Goal: Task Accomplishment & Management: Complete application form

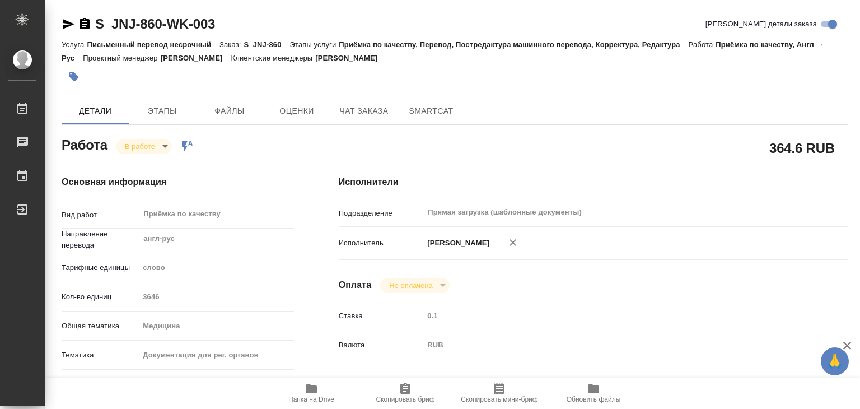
click at [73, 77] on icon "button" at bounding box center [74, 77] width 10 height 10
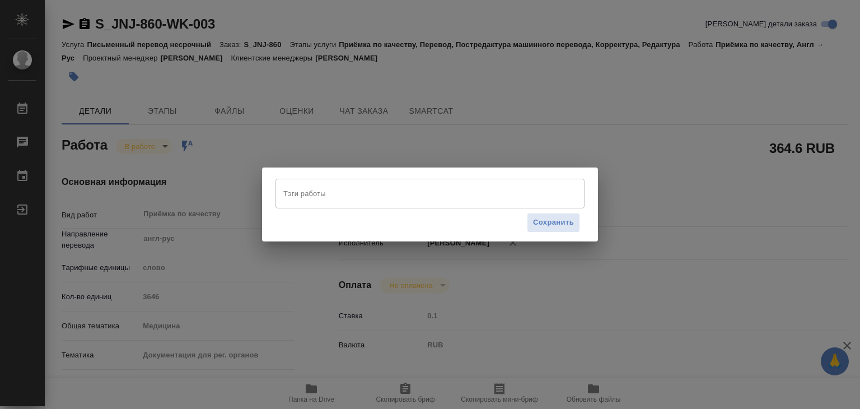
click at [365, 189] on input "Тэги работы" at bounding box center [420, 193] width 278 height 19
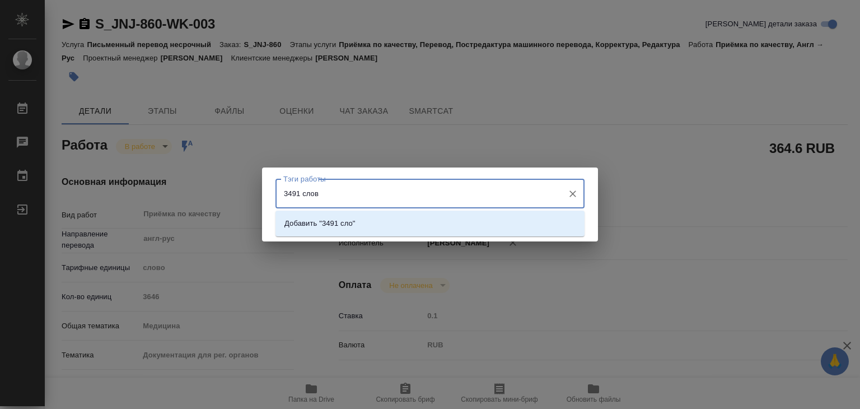
type input "3491 слово"
click at [398, 227] on li "Добавить "3491 слово"" at bounding box center [430, 223] width 309 height 20
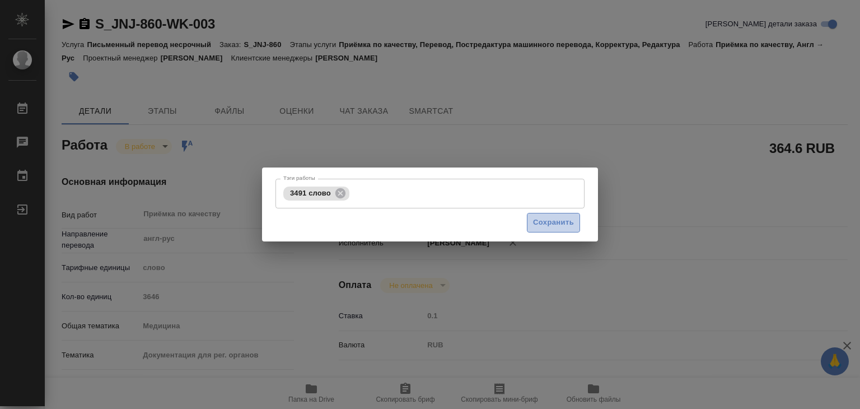
click at [549, 217] on span "Сохранить" at bounding box center [553, 222] width 41 height 13
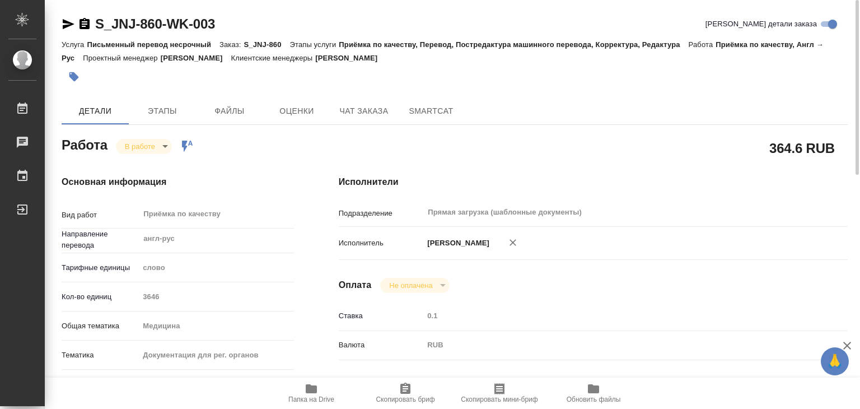
type input "inProgress"
type input "англ-рус"
type input "5a8b1489cc6b4906c91bfd90"
type input "3646"
type input "med"
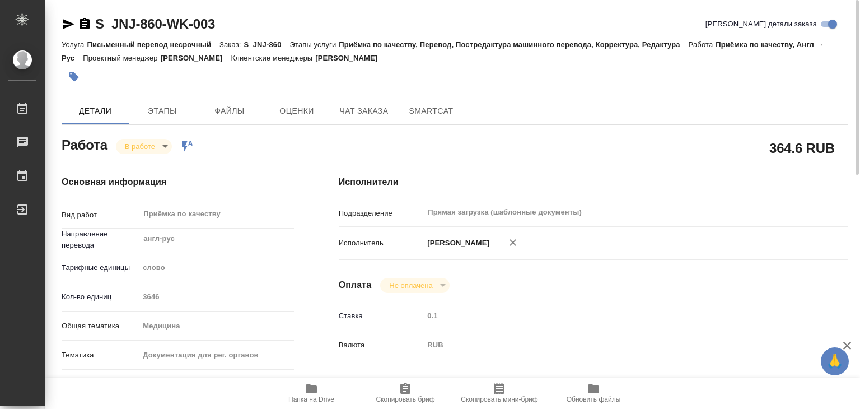
type input "5f647205b73bc97568ca66c6"
checkbox input "true"
type input "02.10.2025 14:00"
type input "02.10.2025 14:27"
type input "[DATE] 16:00"
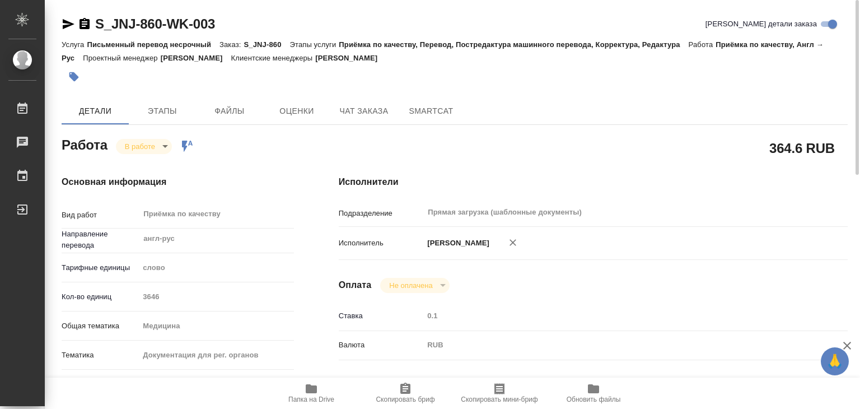
type input "[DATE] 16:00"
type input "Прямая загрузка (шаблонные документы)"
type input "notPayed"
type input "0.1"
type input "RUB"
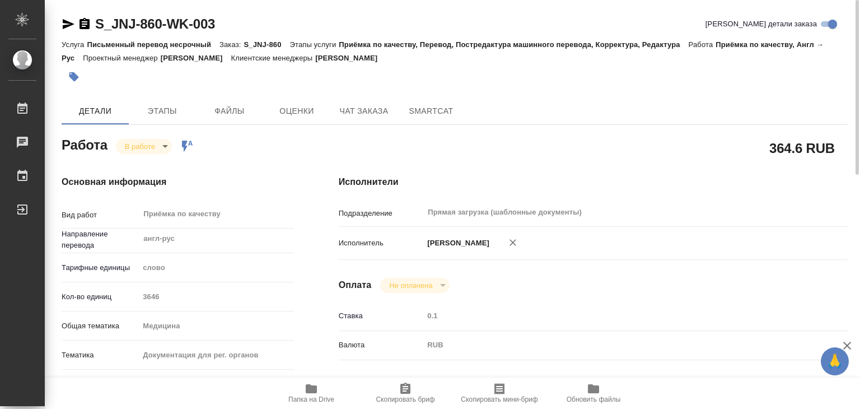
type input "[PERSON_NAME]"
type input "S_JNJ-860"
type input "P26124942R"
type input "Письменный перевод несрочный"
type input "Приёмка по качеству, Перевод, Постредактура машинного перевода, Корректура, Ред…"
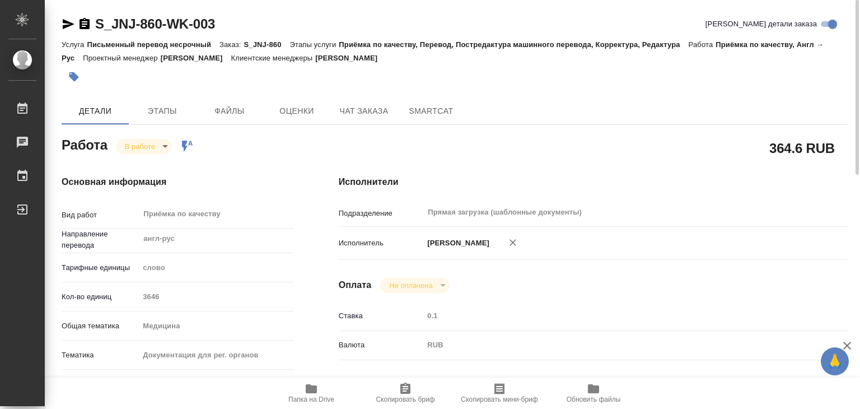
type input "Усманова Ольга"
type input "Заборова Александра"
type input "/Clients/Johnson and Johnson Medical/Orders/S_JNJ-860"
click at [129, 148] on body "🙏 .cls-1 fill:#fff; AWATERA Alilekova Valeriya Работы 0 Чаты График Выйти S_JNJ…" at bounding box center [430, 204] width 860 height 409
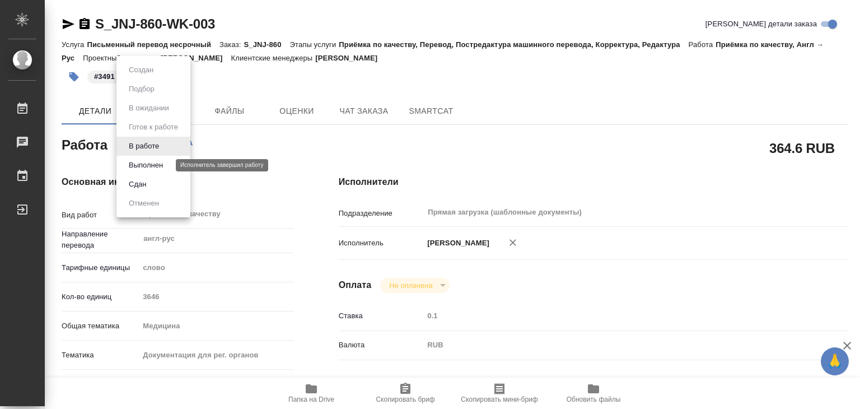
click at [154, 166] on button "Выполнен" at bounding box center [145, 165] width 41 height 12
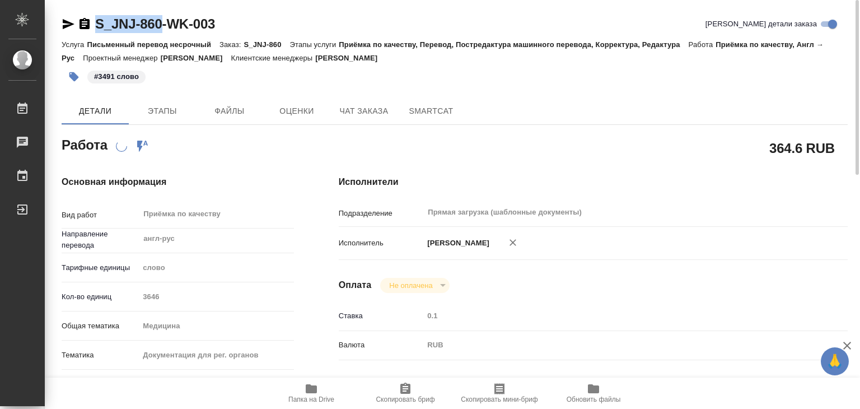
drag, startPoint x: 90, startPoint y: 7, endPoint x: 168, endPoint y: 15, distance: 78.8
copy link "S_JNJ-860"
type textarea "x"
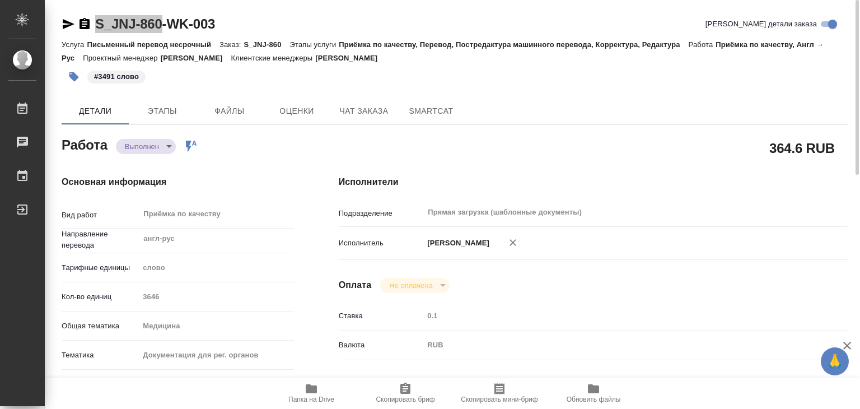
type textarea "x"
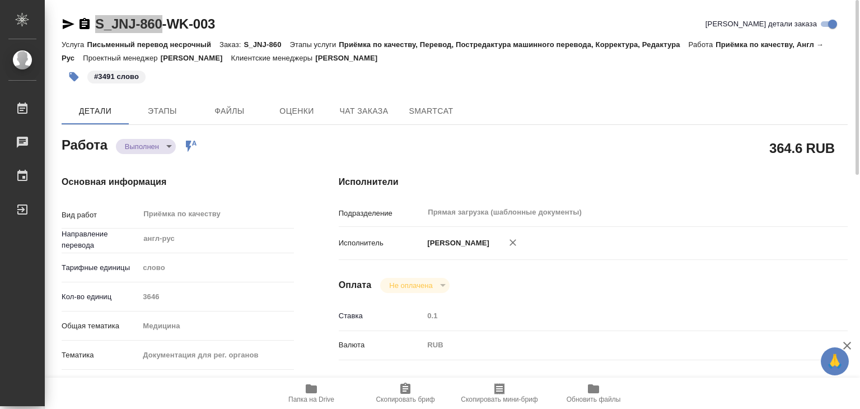
type textarea "x"
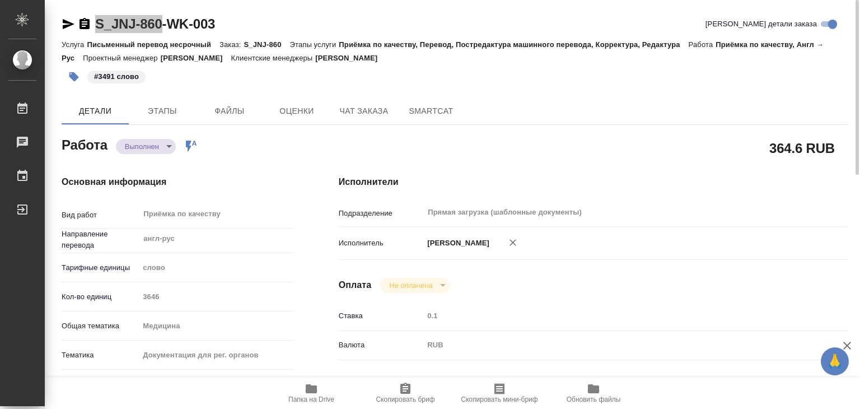
type textarea "x"
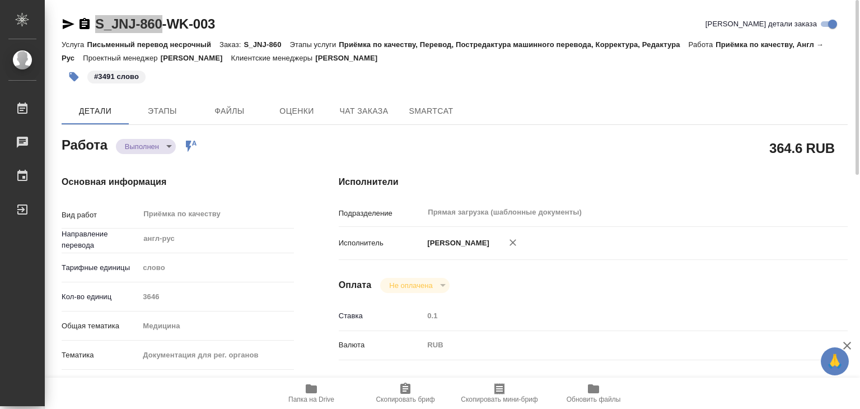
type textarea "x"
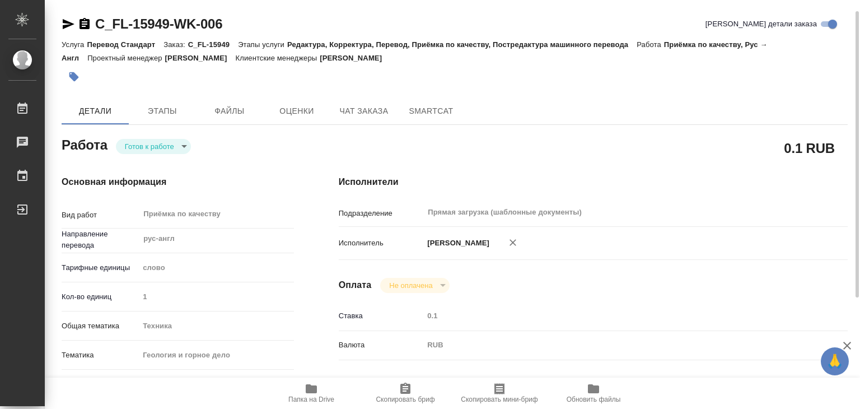
scroll to position [7, 0]
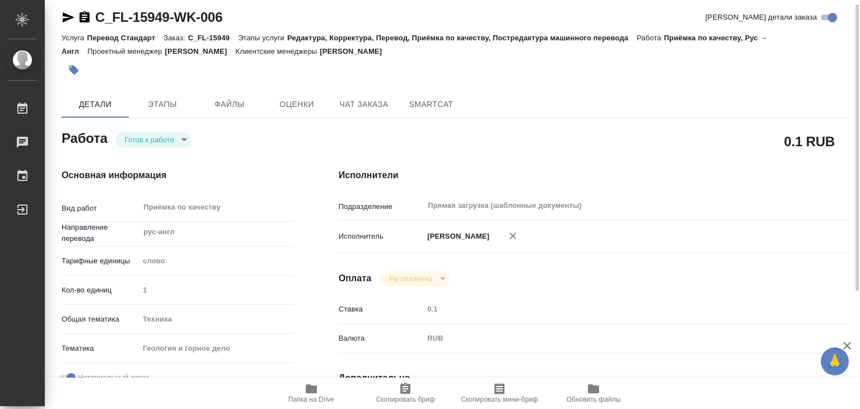
click at [164, 117] on div "[PERSON_NAME] к работе readyForWork" at bounding box center [177, 141] width 277 height 73
click at [161, 99] on span "Этапы" at bounding box center [163, 104] width 54 height 14
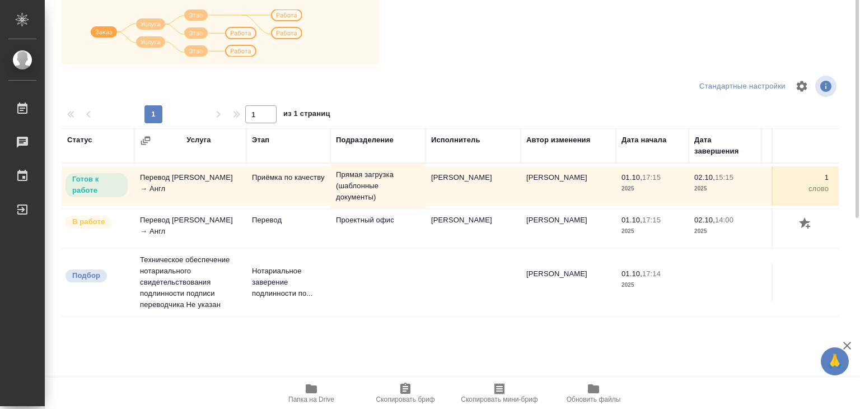
scroll to position [7, 0]
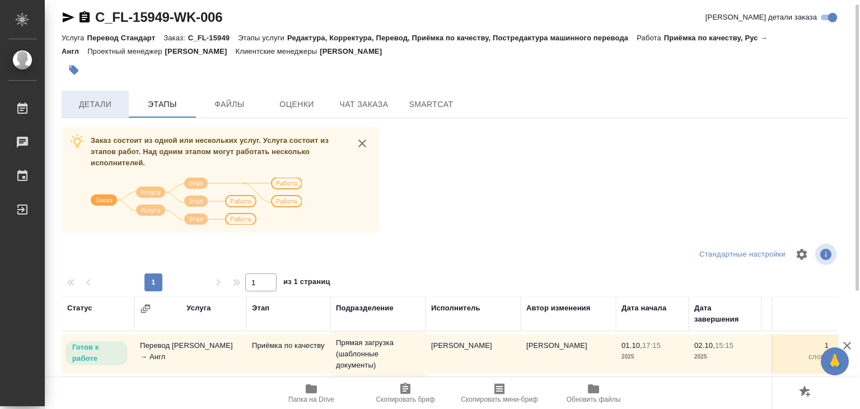
click at [110, 114] on button "Детали" at bounding box center [95, 104] width 67 height 27
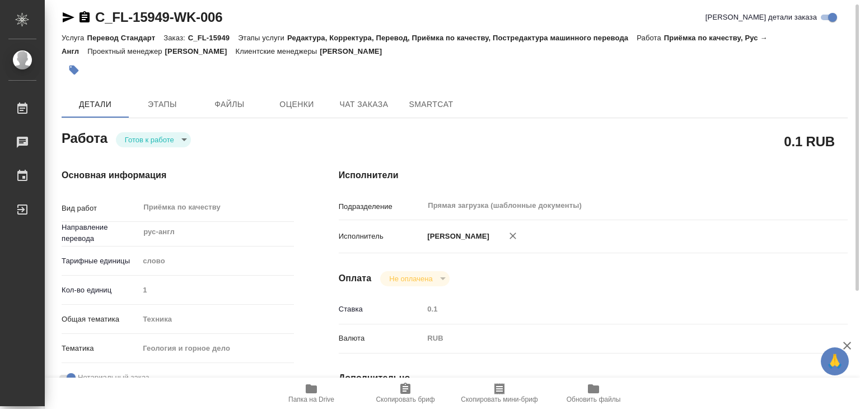
type textarea "x"
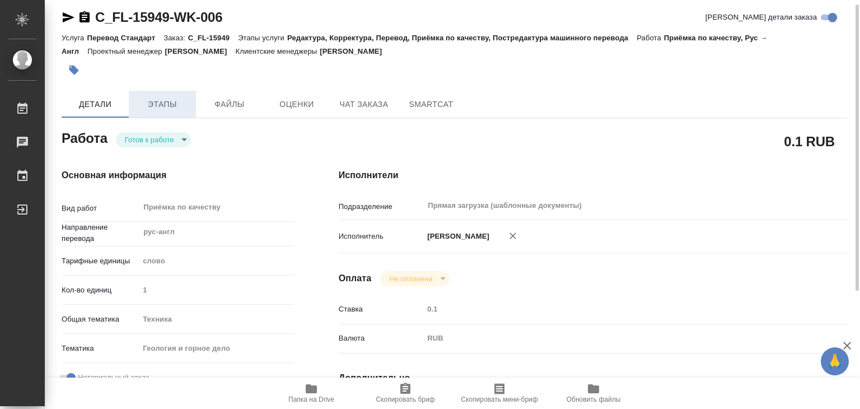
click at [175, 101] on span "Этапы" at bounding box center [163, 104] width 54 height 14
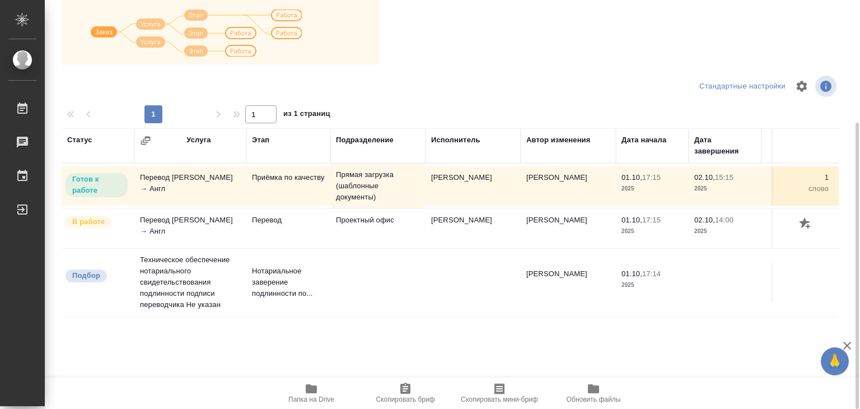
scroll to position [63, 0]
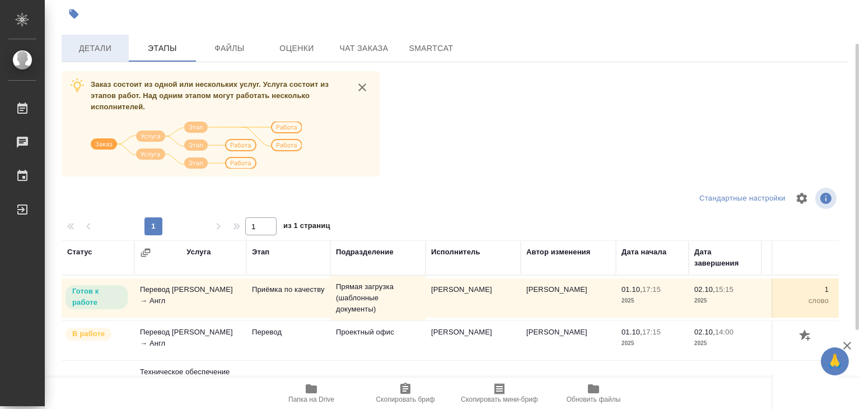
click at [94, 53] on span "Детали" at bounding box center [95, 48] width 54 height 14
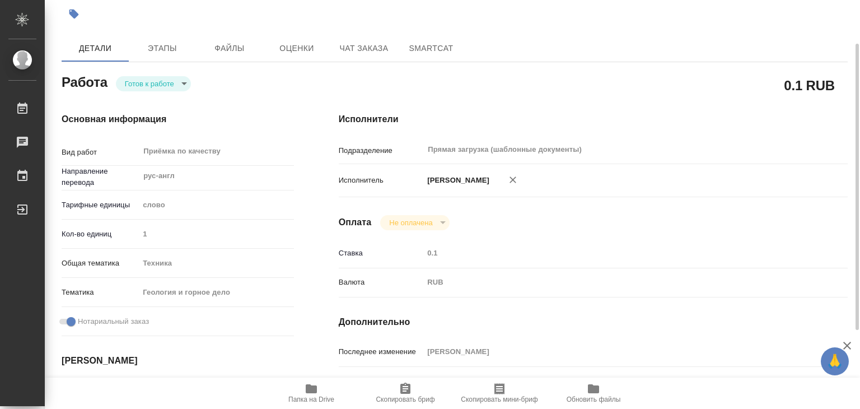
type textarea "x"
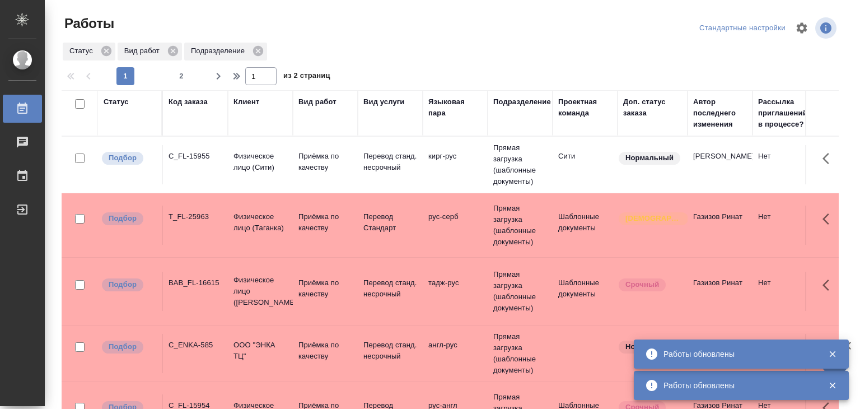
scroll to position [1013, 0]
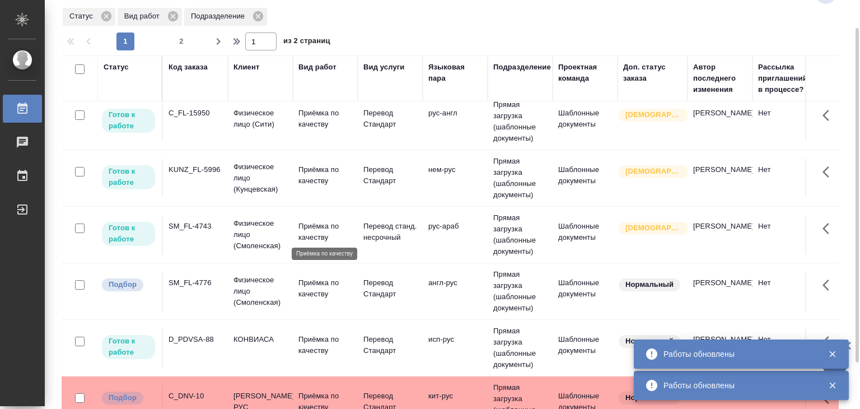
click at [320, 234] on p "Приёмка по качеству" at bounding box center [326, 232] width 54 height 22
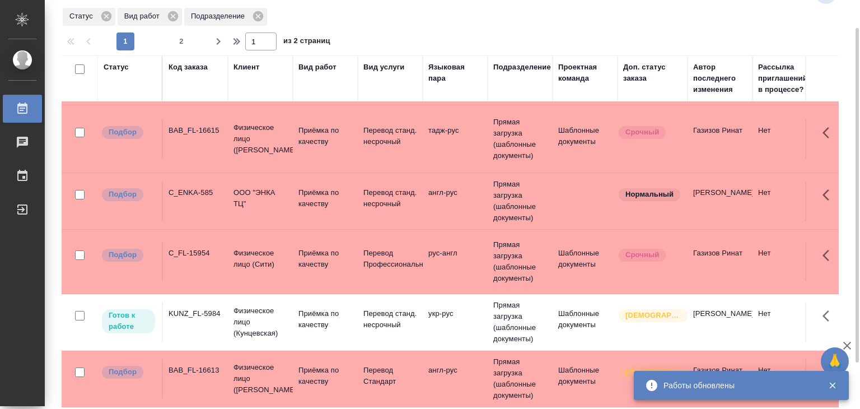
scroll to position [0, 0]
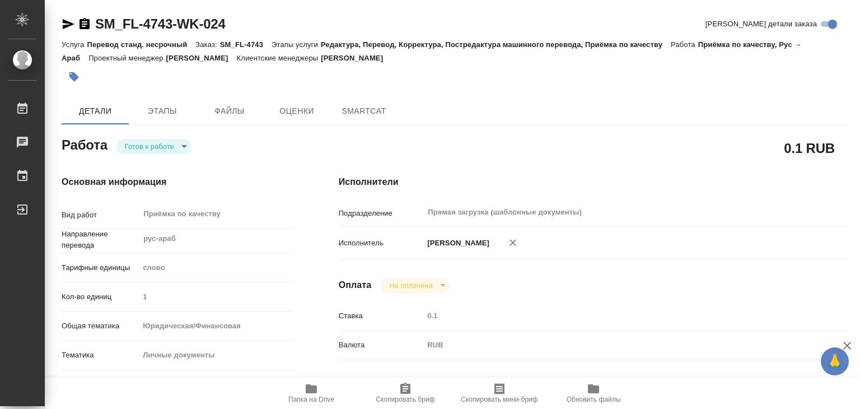
type textarea "x"
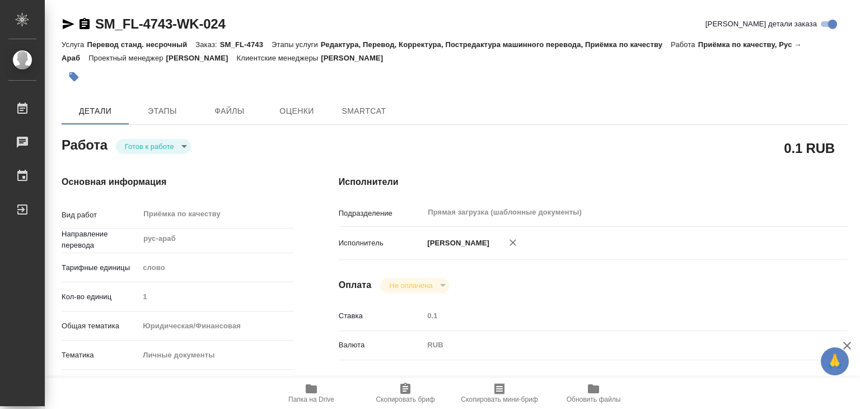
click at [157, 146] on body "🙏 .cls-1 fill:#fff; AWATERA Alilekova Valeriya Работы Чаты График Выйти SM_FL-4…" at bounding box center [430, 204] width 860 height 409
type textarea "x"
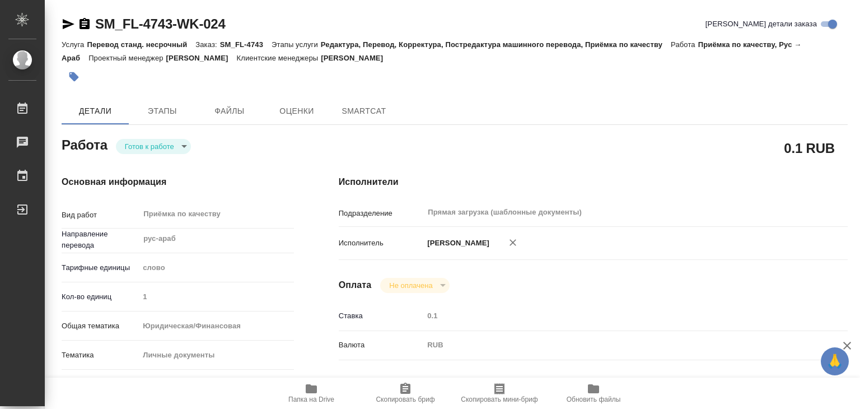
type textarea "x"
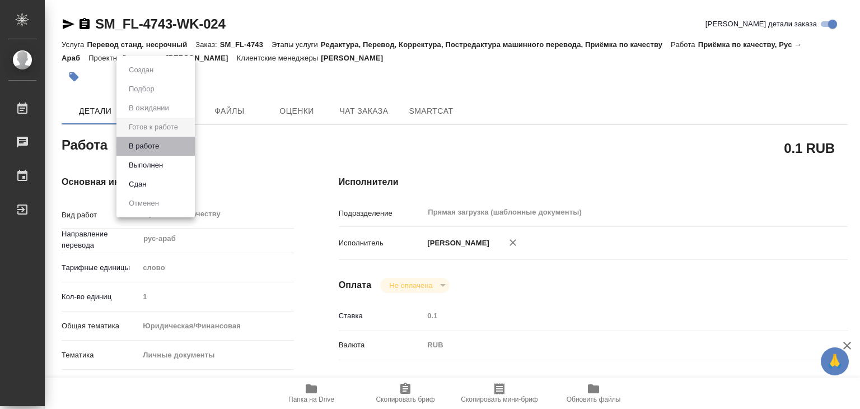
click at [169, 151] on li "В работе" at bounding box center [156, 146] width 78 height 19
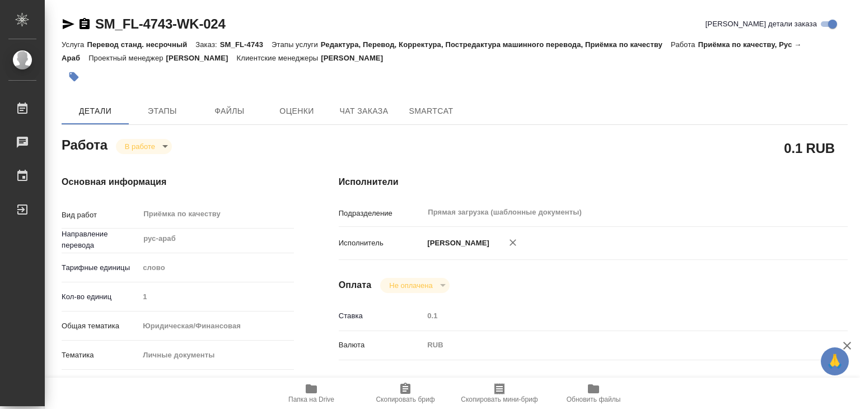
type textarea "x"
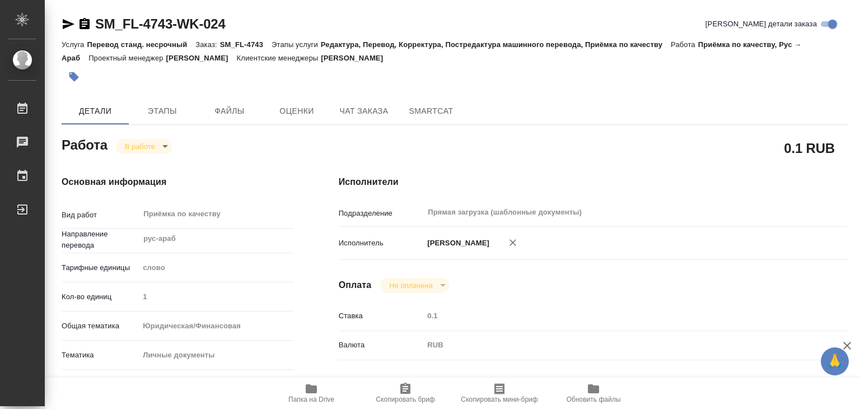
click at [314, 395] on span "Папка на Drive" at bounding box center [311, 399] width 46 height 8
type textarea "x"
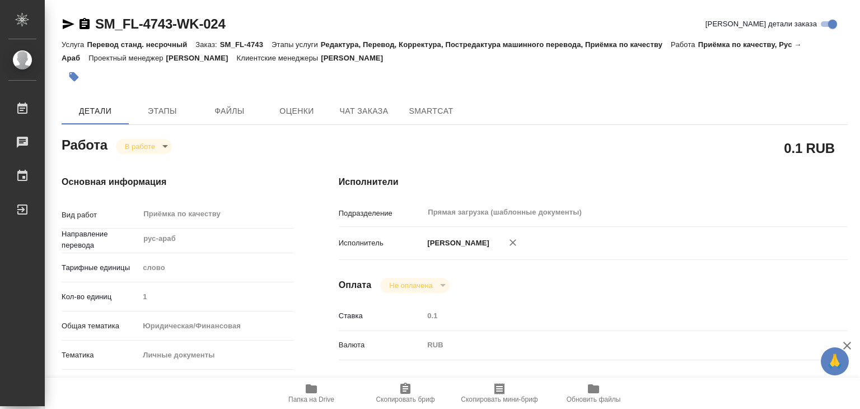
type textarea "x"
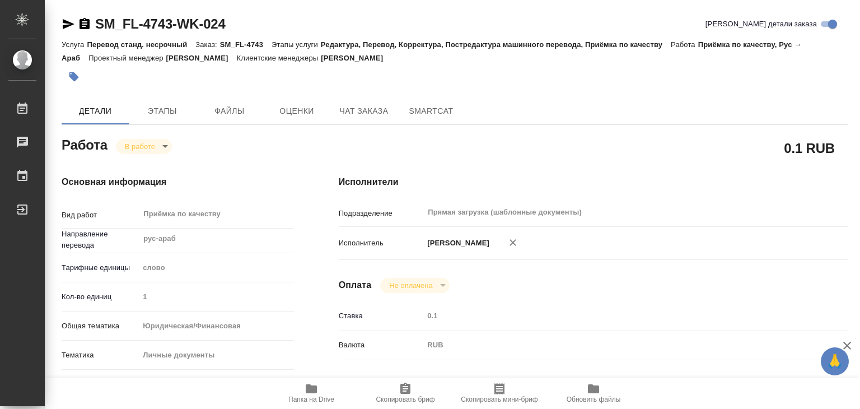
type textarea "x"
click at [79, 68] on button "button" at bounding box center [74, 76] width 25 height 25
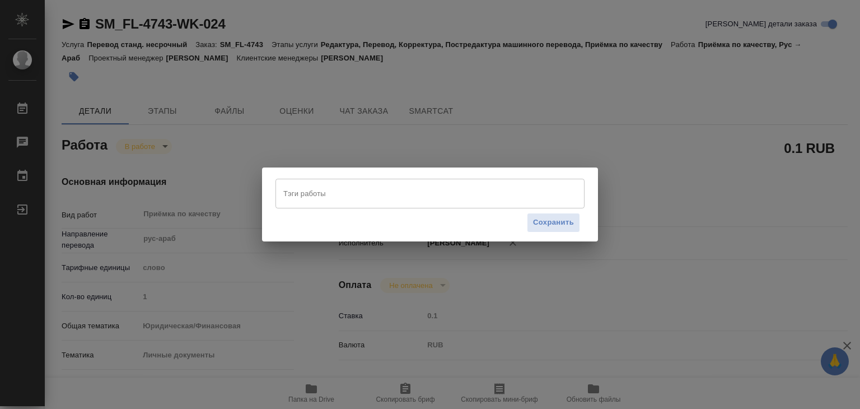
click at [367, 200] on input "Тэги работы" at bounding box center [420, 193] width 278 height 19
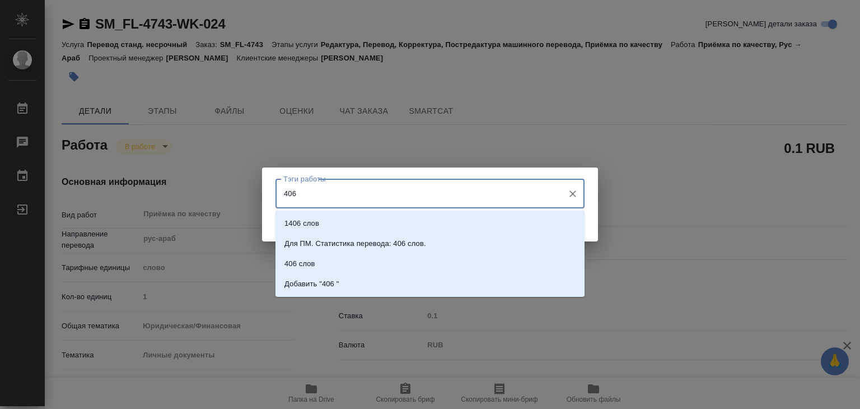
type input "406 с"
click at [365, 224] on li "1406 слов" at bounding box center [430, 223] width 309 height 20
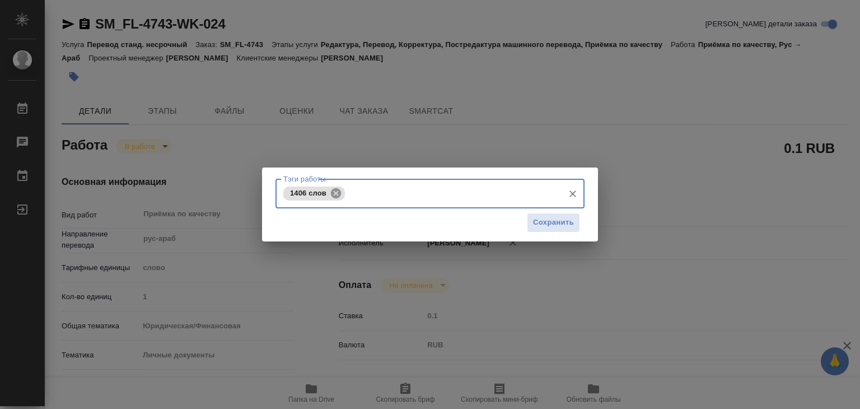
click at [332, 191] on icon at bounding box center [336, 193] width 10 height 10
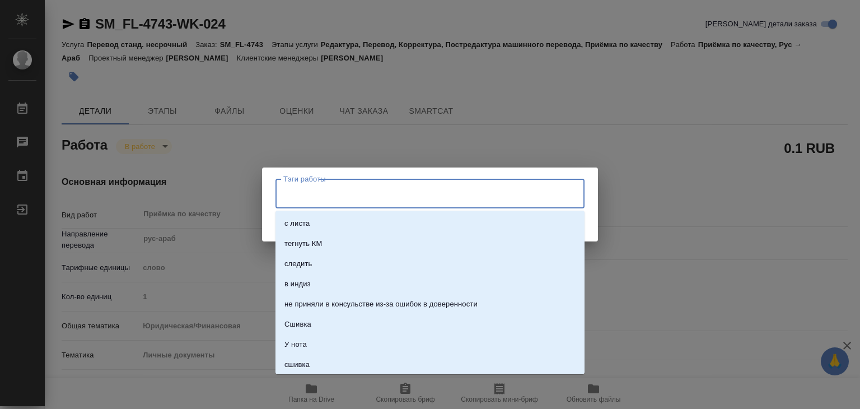
click at [336, 196] on input "Тэги работы" at bounding box center [420, 193] width 278 height 19
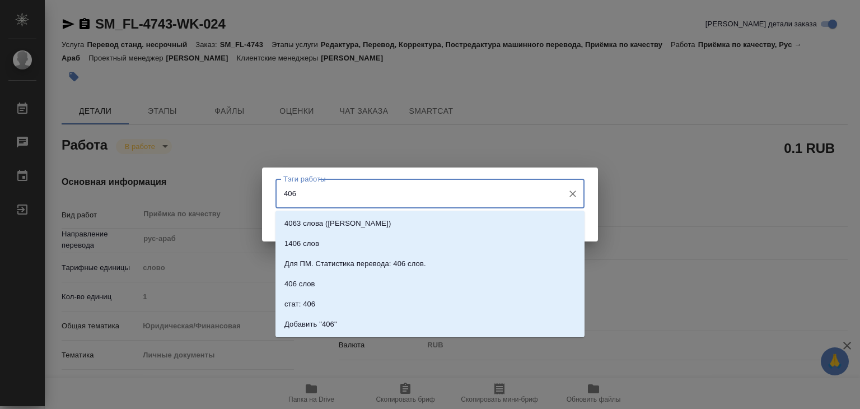
type input "406"
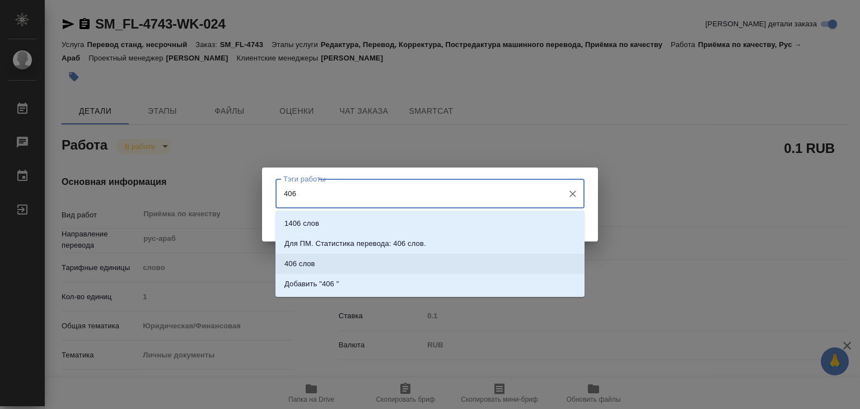
click at [325, 260] on li "406 слов" at bounding box center [430, 264] width 309 height 20
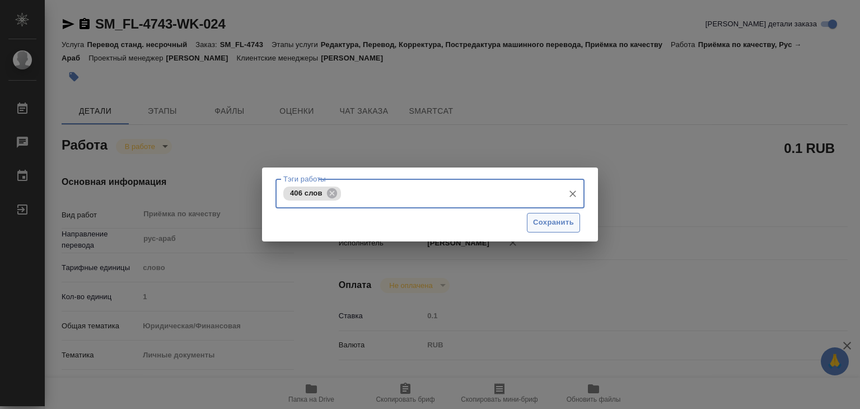
click at [537, 222] on span "Сохранить" at bounding box center [553, 222] width 41 height 13
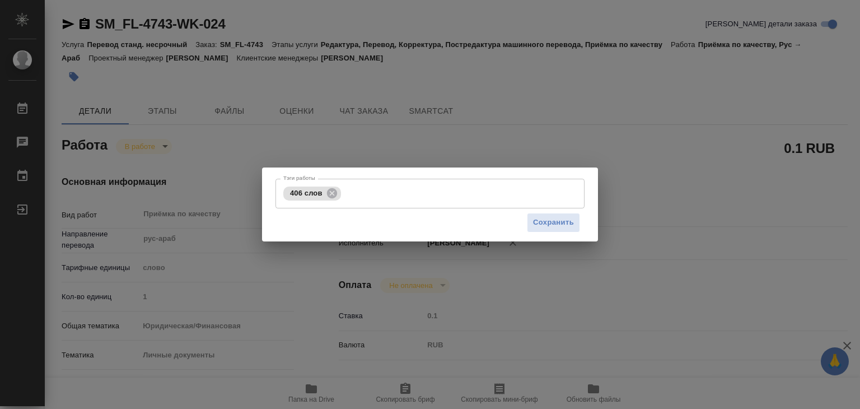
type input "inProgress"
type textarea "Приёмка по качеству"
type textarea "x"
type input "рус-араб"
type input "5a8b1489cc6b4906c91bfd90"
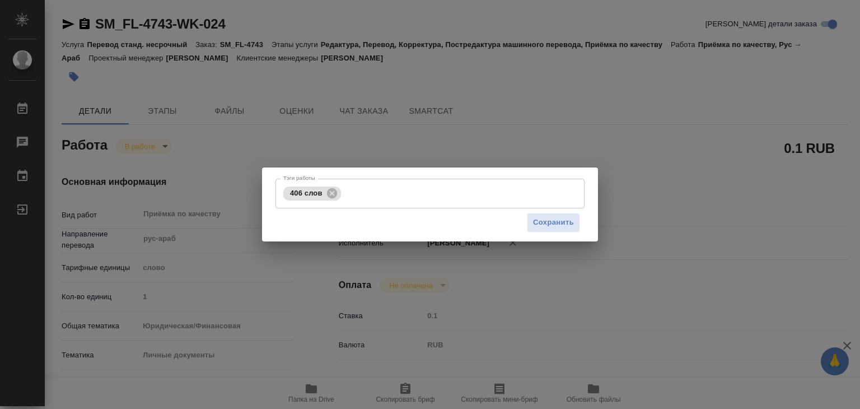
type input "1"
type input "yr-fn"
type input "5a8b8b956a9677013d343cfe"
checkbox input "true"
type input "[DATE] 15:15"
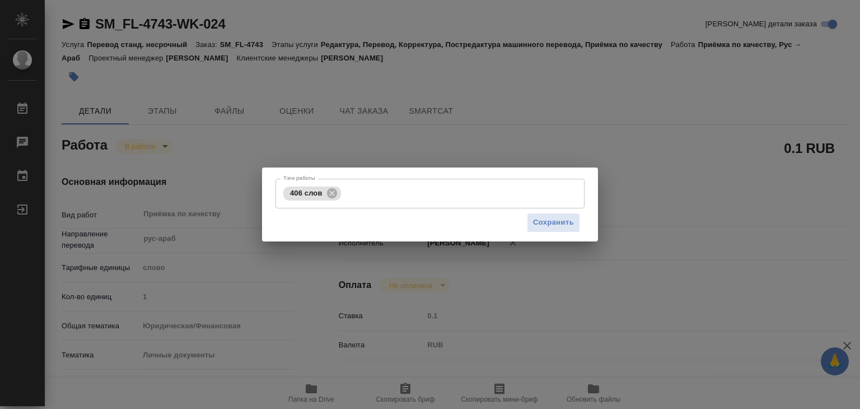
type input "[DATE] 15:56"
type input "[DATE] 16:00"
type input "Прямая загрузка (шаблонные документы)"
type input "notPayed"
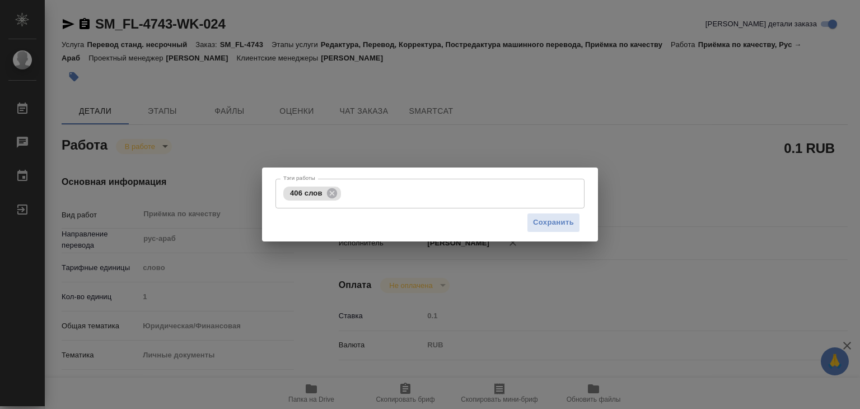
type input "0.1"
type input "RUB"
type input "[PERSON_NAME]"
type textarea "x"
type textarea "/Clients/FL_SM/Orders/SM_FL-4743/Corrected/SM_FL-4743-WK-024"
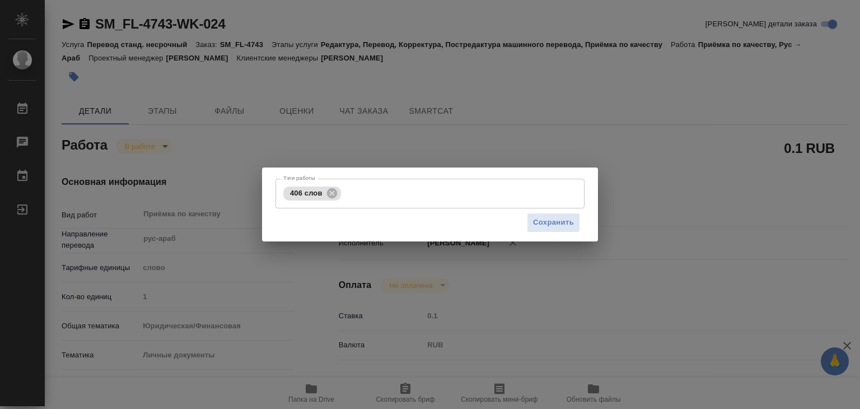
type textarea "x"
type input "SM_FL-4743"
type input "Перевод станд. несрочный"
type input "Редактура, Перевод, Корректура, Постредактура машинного перевода, Приёмка по ка…"
type input "[PERSON_NAME]"
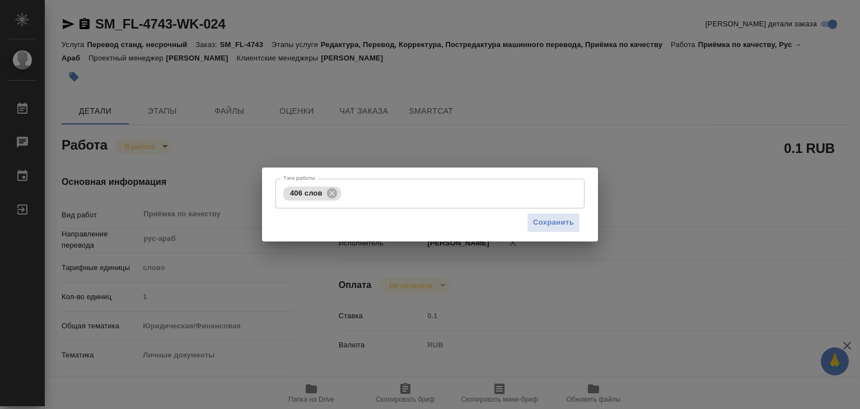
type input "/Clients/FL_SM/Orders/SM_FL-4743"
type textarea "x"
type textarea "копия соб ру-англ и ру-араб под нот"
type textarea "x"
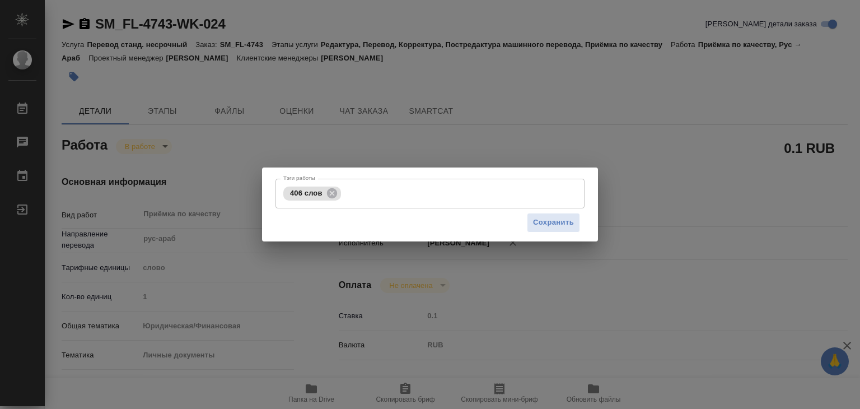
type textarea "x"
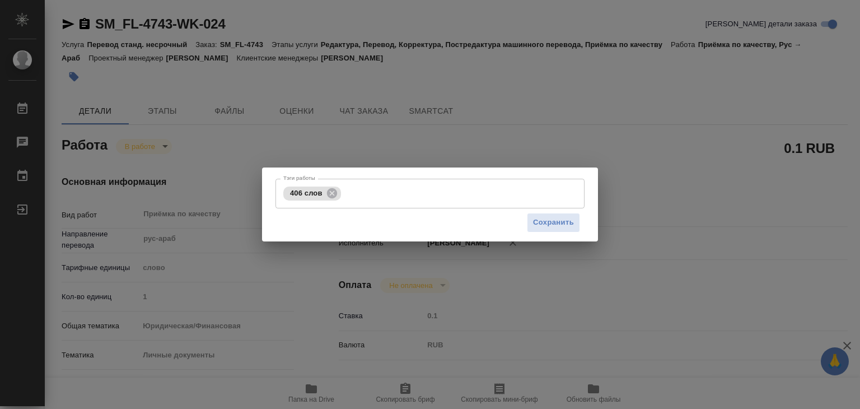
type textarea "x"
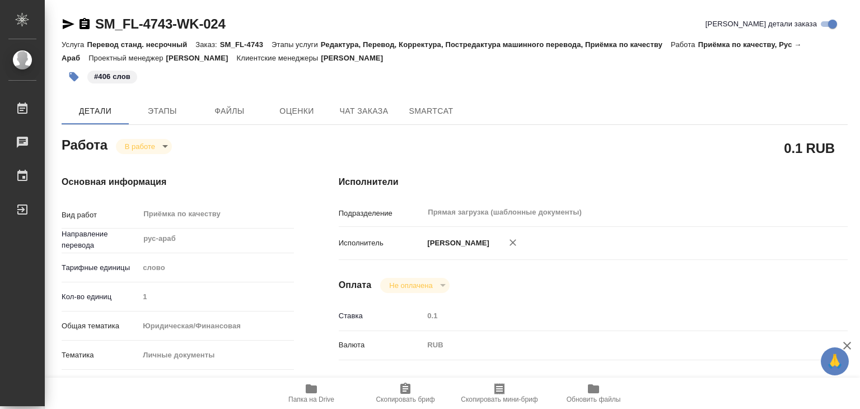
type textarea "x"
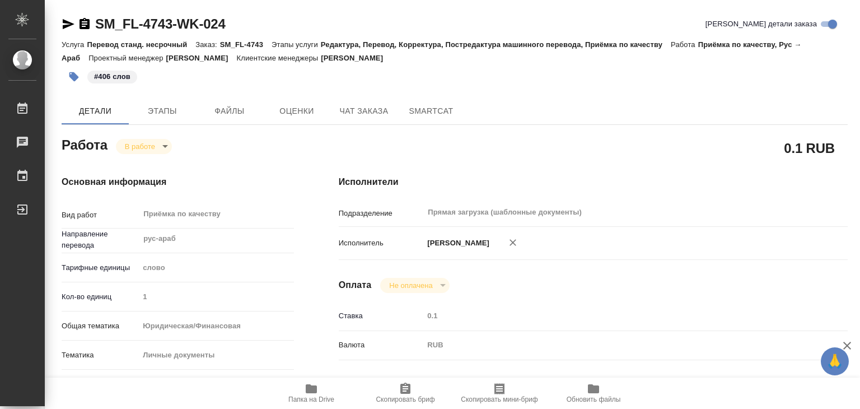
click at [310, 386] on icon "button" at bounding box center [311, 388] width 11 height 9
click at [164, 111] on span "Этапы" at bounding box center [163, 111] width 54 height 14
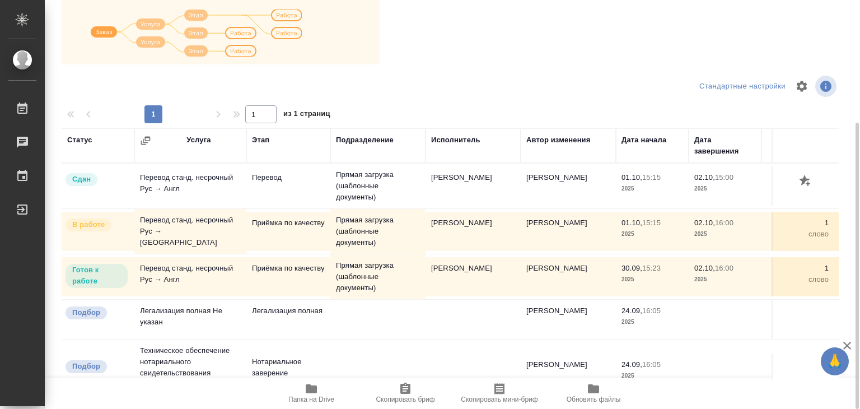
scroll to position [63, 0]
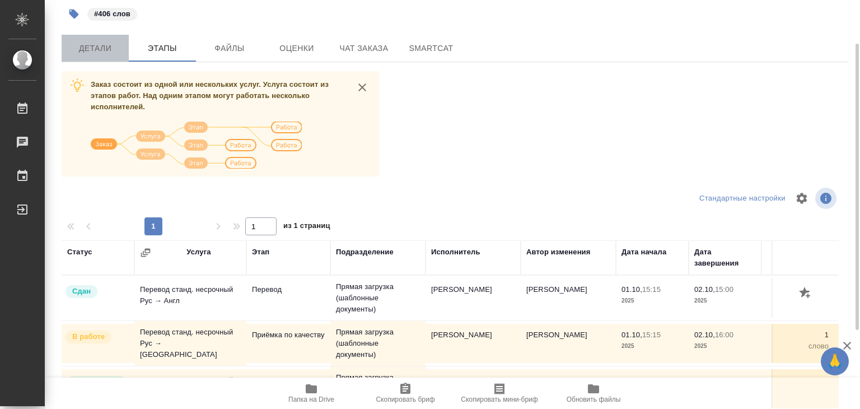
click at [115, 54] on span "Детали" at bounding box center [95, 48] width 54 height 14
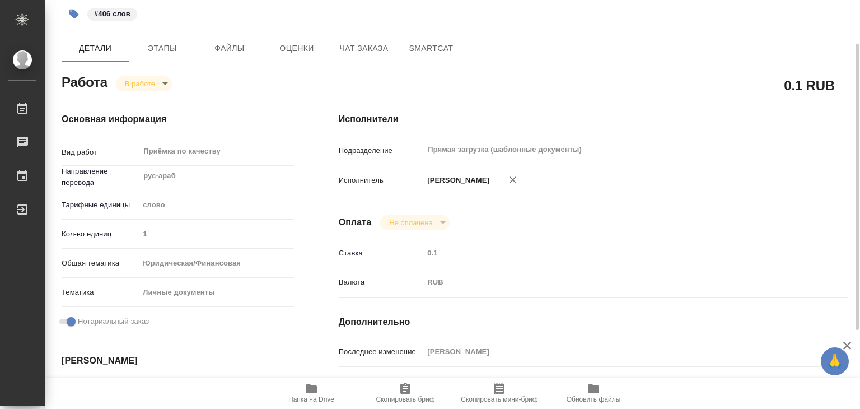
type textarea "x"
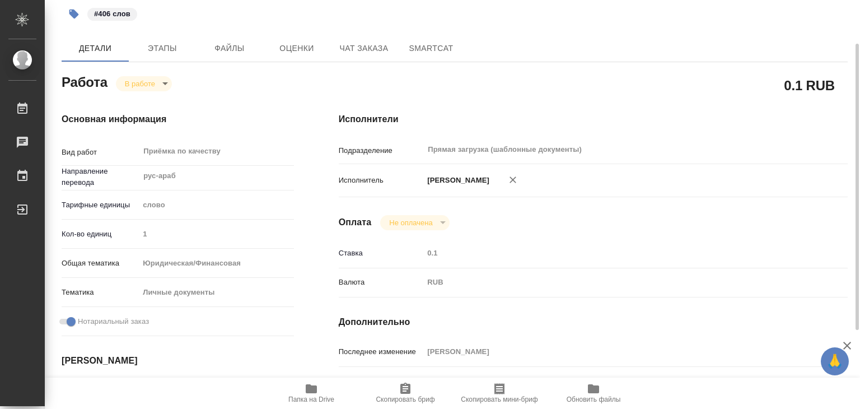
type textarea "x"
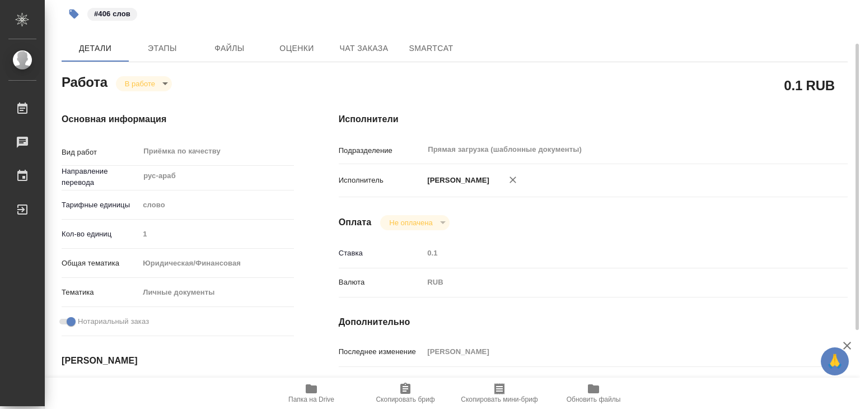
type textarea "x"
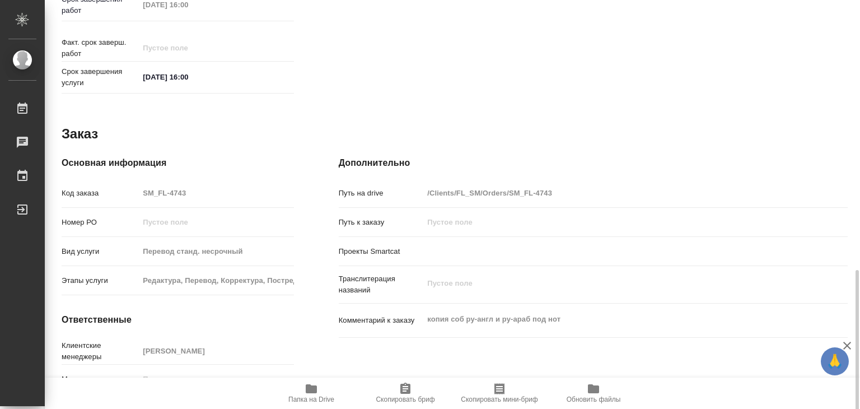
scroll to position [547, 0]
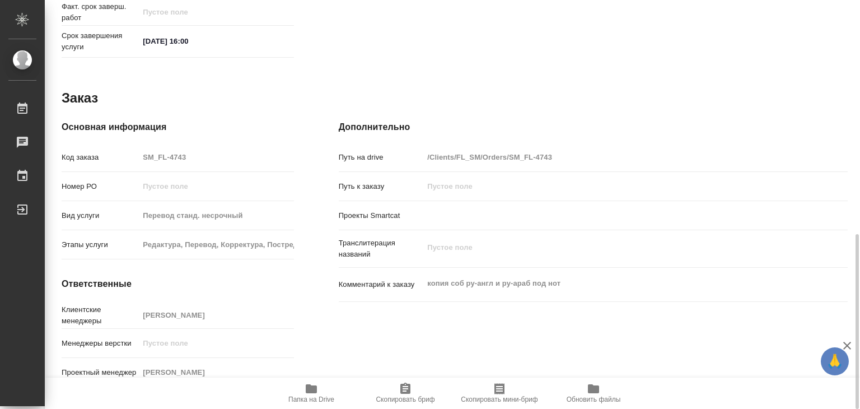
type textarea "x"
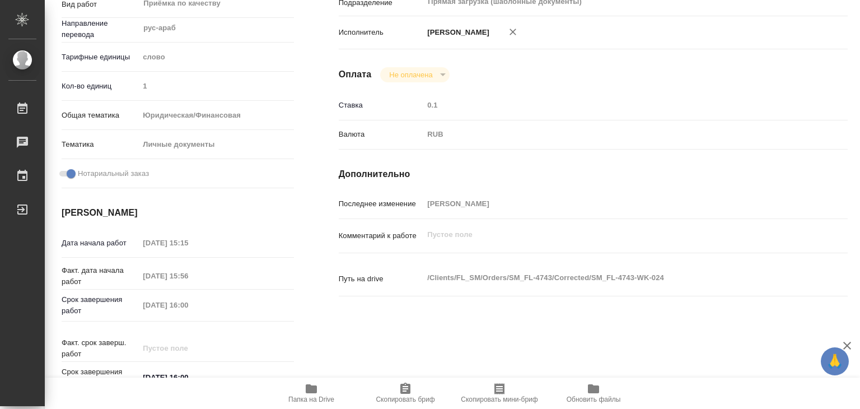
scroll to position [0, 0]
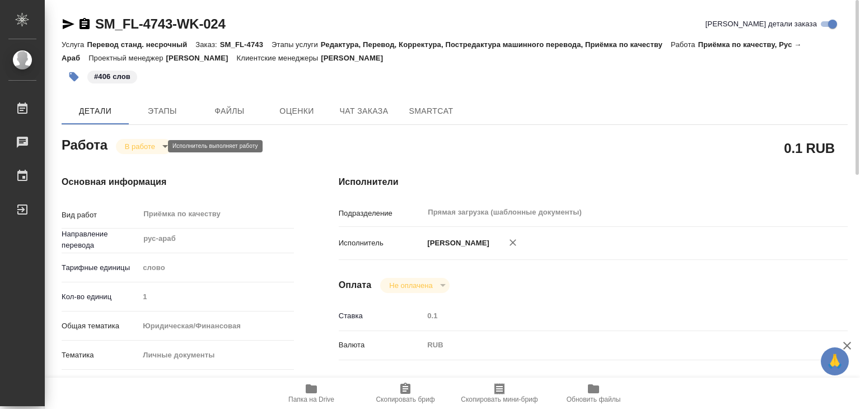
click at [148, 145] on body "🙏 .cls-1 fill:#fff; AWATERA Alilekova Valeriya Работы 0 Чаты График Выйти SM_FL…" at bounding box center [430, 204] width 860 height 409
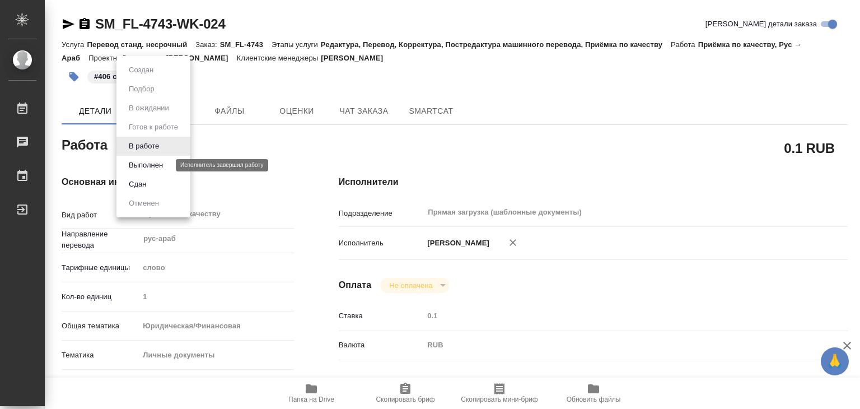
click at [157, 165] on button "Выполнен" at bounding box center [145, 165] width 41 height 12
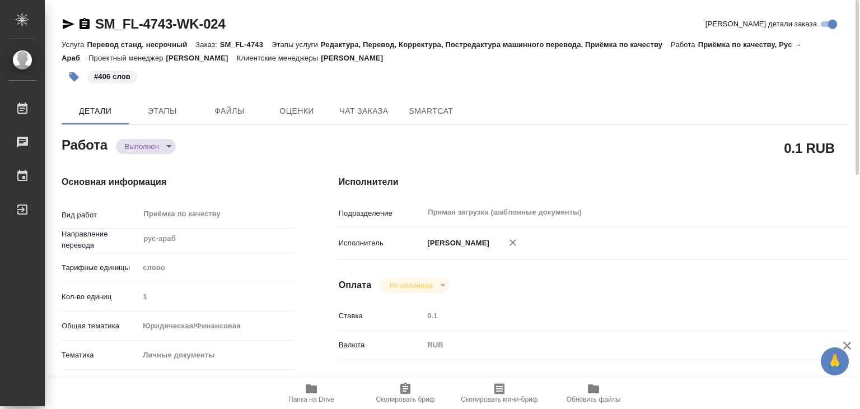
type textarea "x"
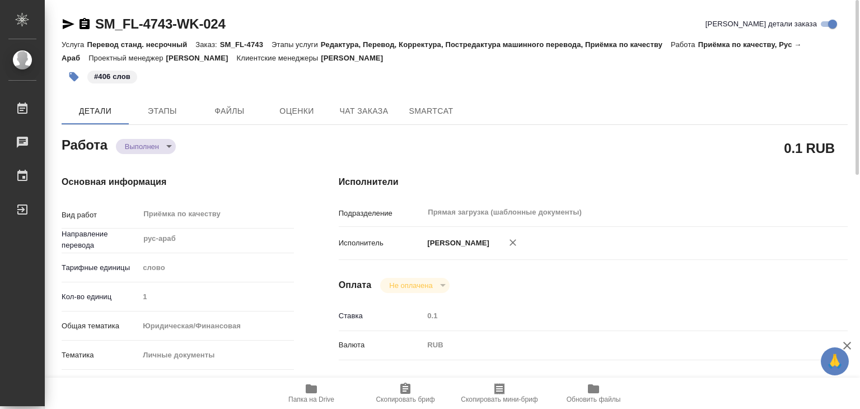
type textarea "x"
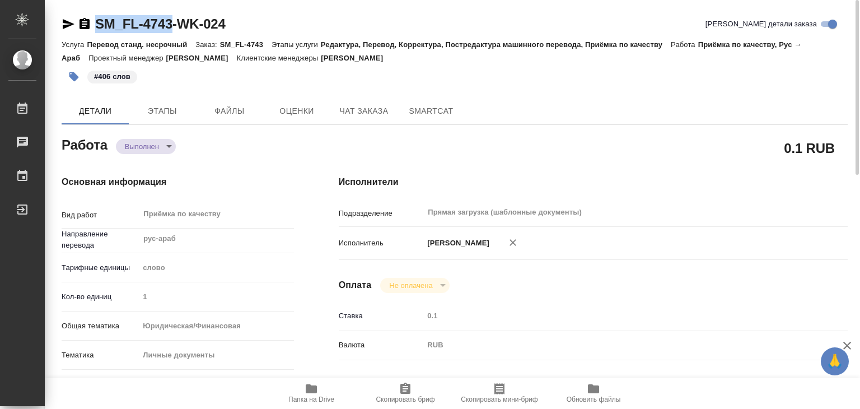
drag, startPoint x: 79, startPoint y: 8, endPoint x: 173, endPoint y: 24, distance: 95.4
copy link "SM_FL-4743"
type textarea "x"
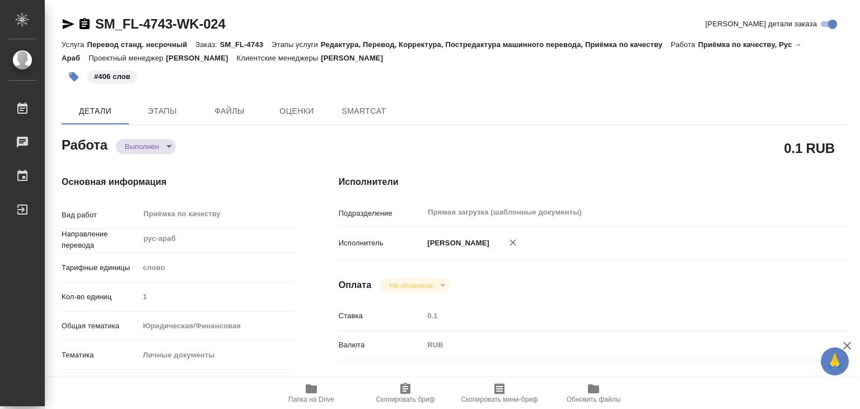
type textarea "x"
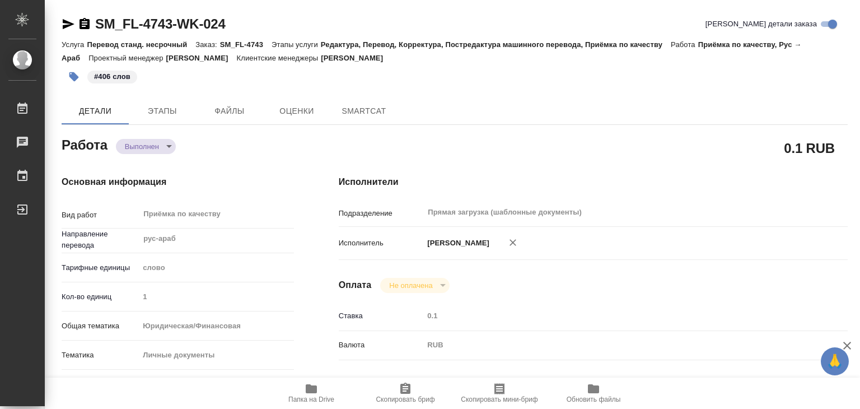
type textarea "x"
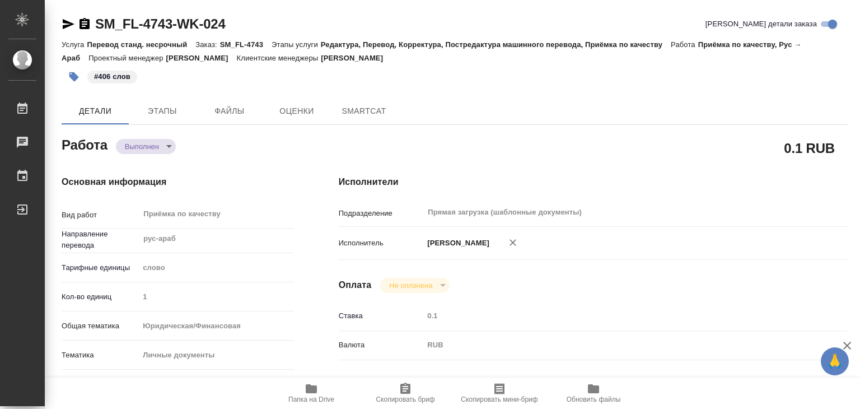
type textarea "x"
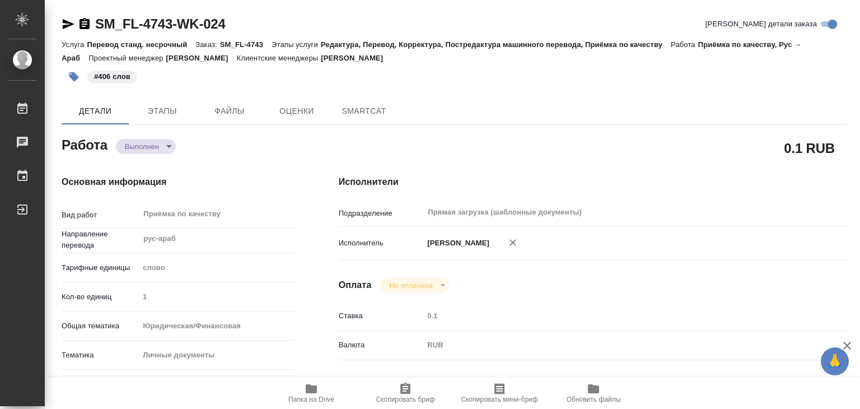
type textarea "x"
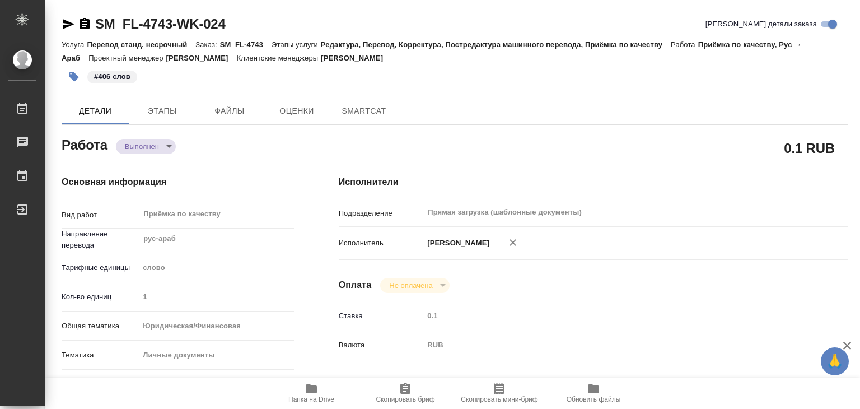
type textarea "x"
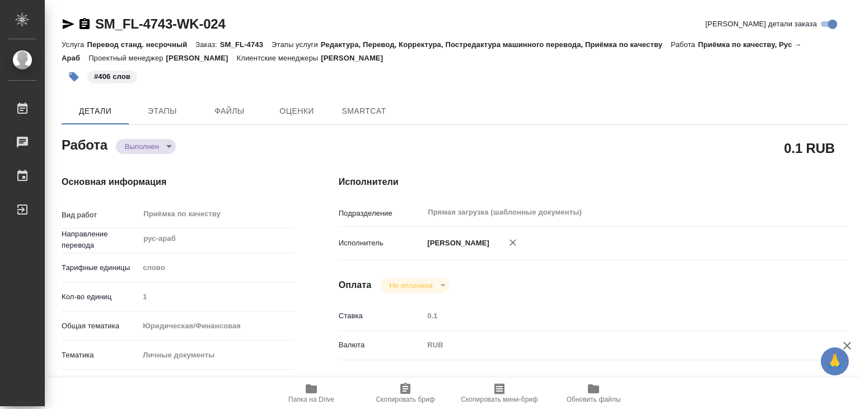
type textarea "x"
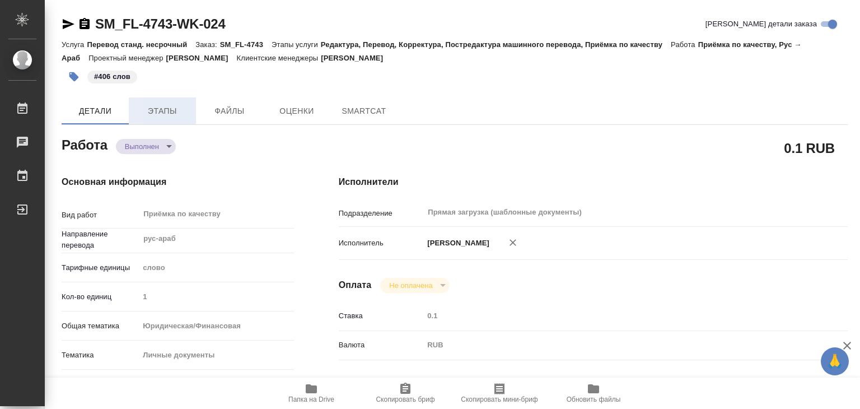
type textarea "x"
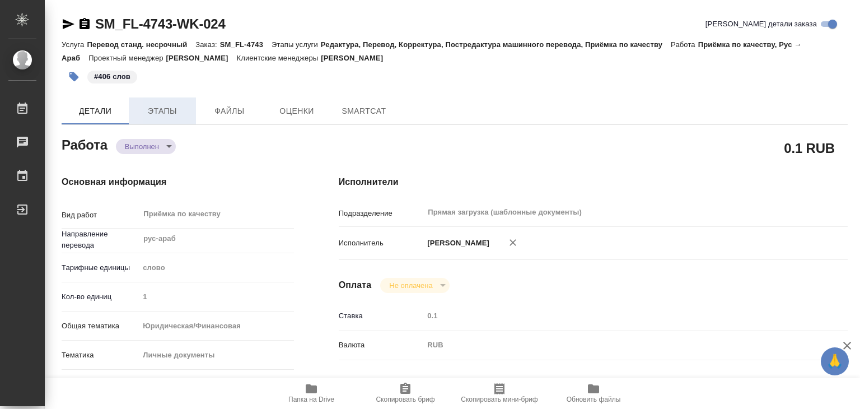
type textarea "x"
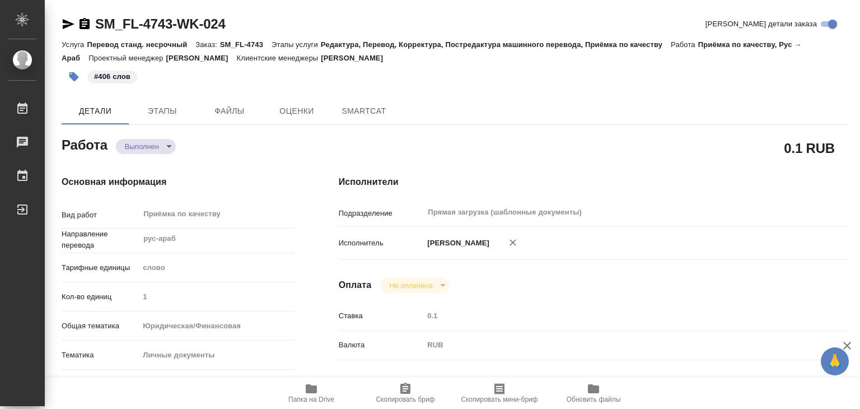
type textarea "x"
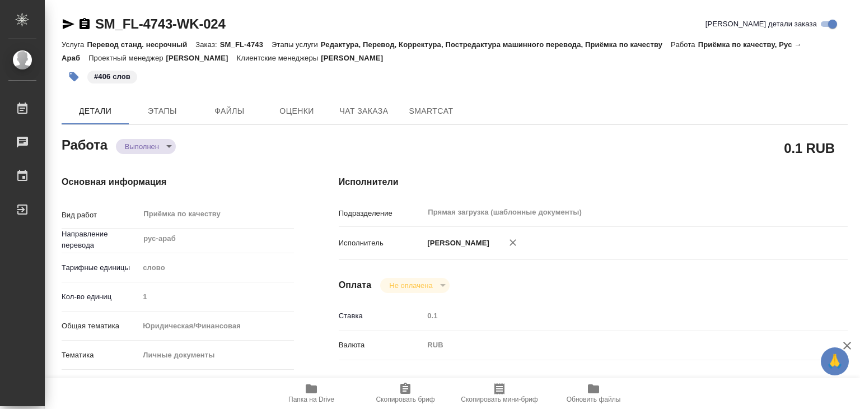
type textarea "x"
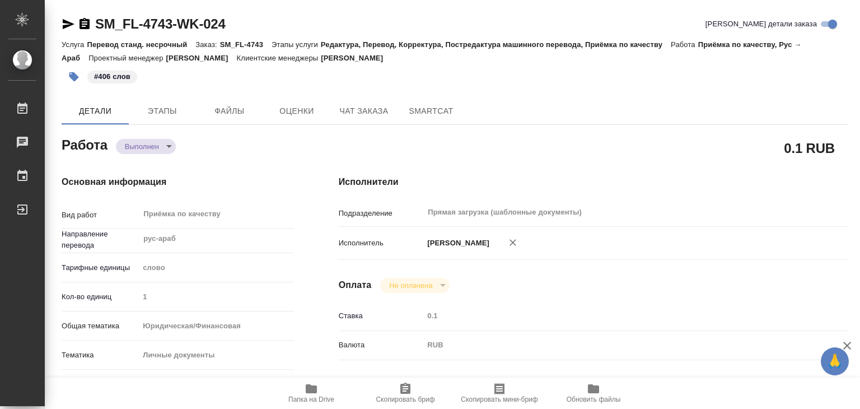
type textarea "x"
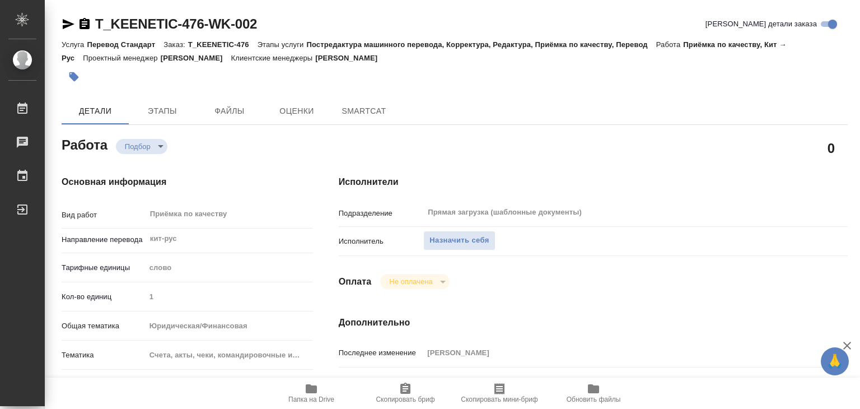
type textarea "x"
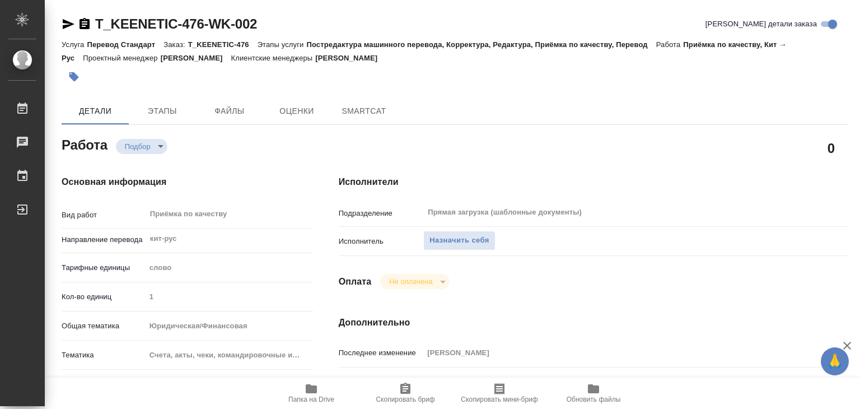
type textarea "x"
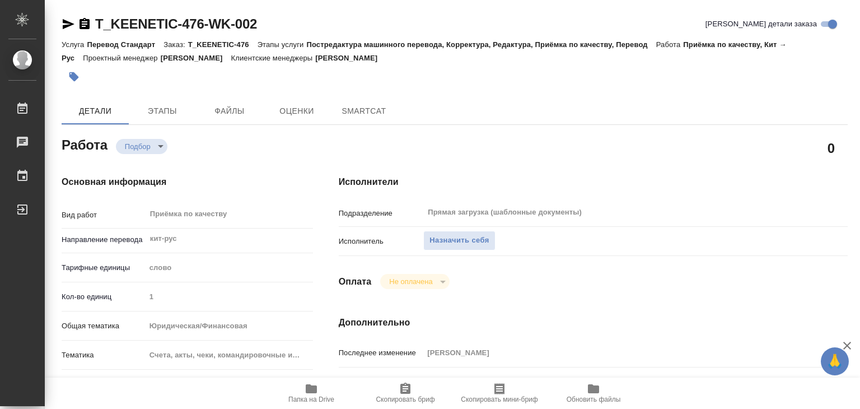
type textarea "x"
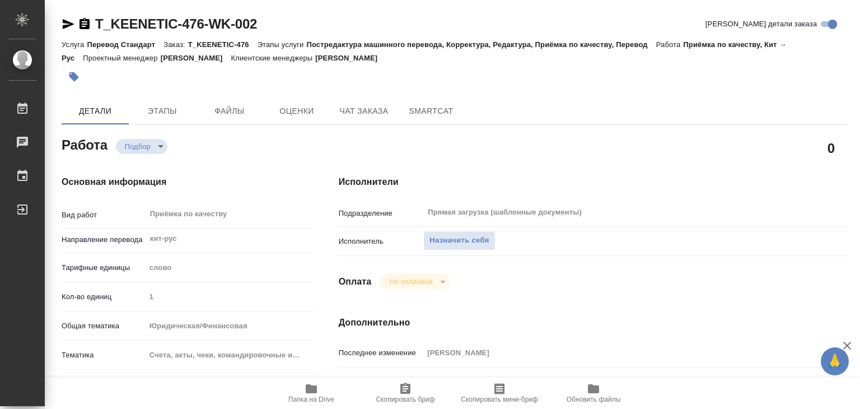
type textarea "x"
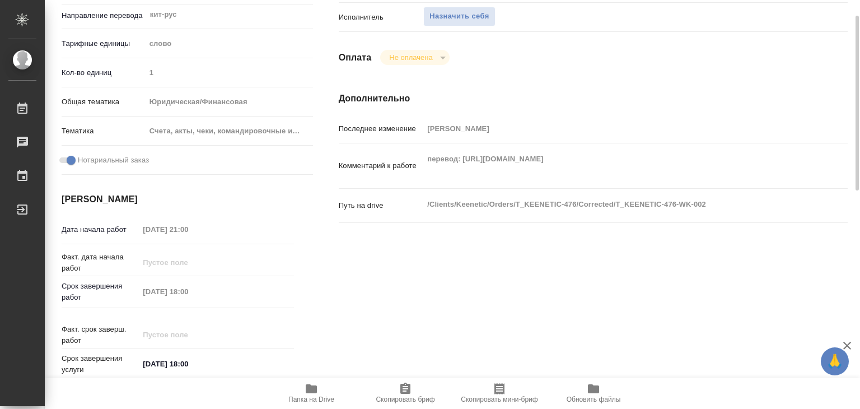
type textarea "x"
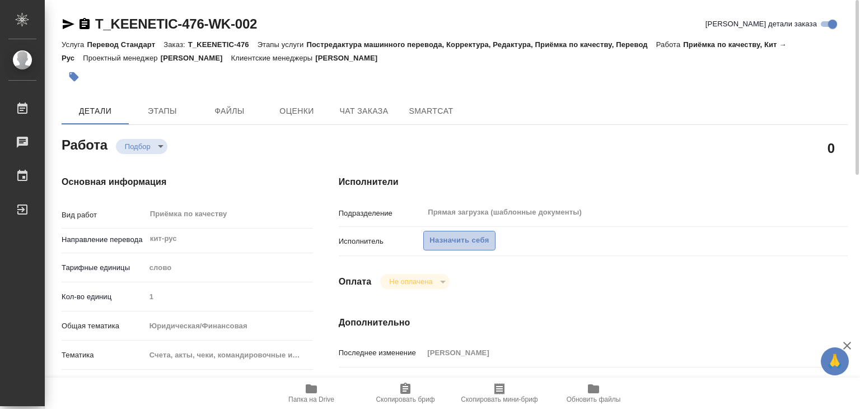
click at [450, 238] on span "Назначить себя" at bounding box center [459, 240] width 59 height 13
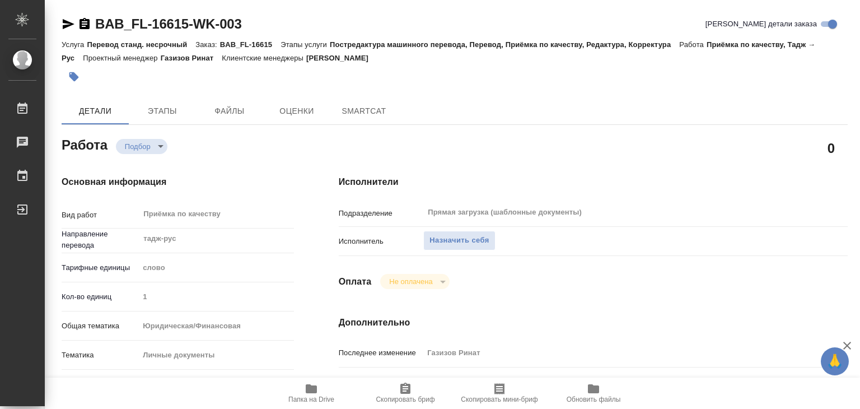
type textarea "x"
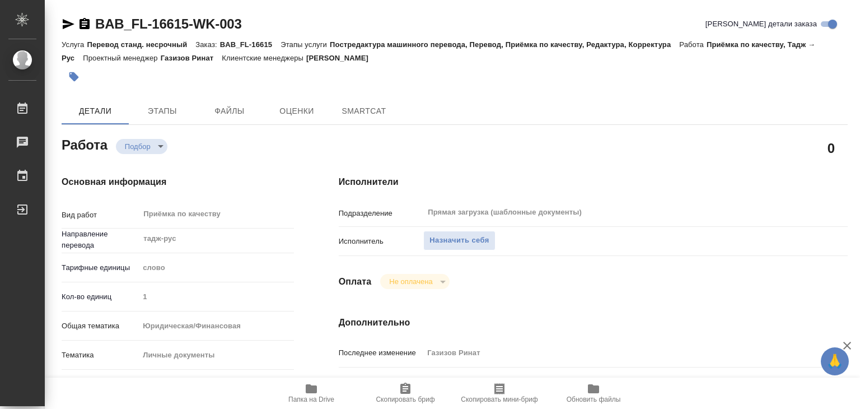
type textarea "x"
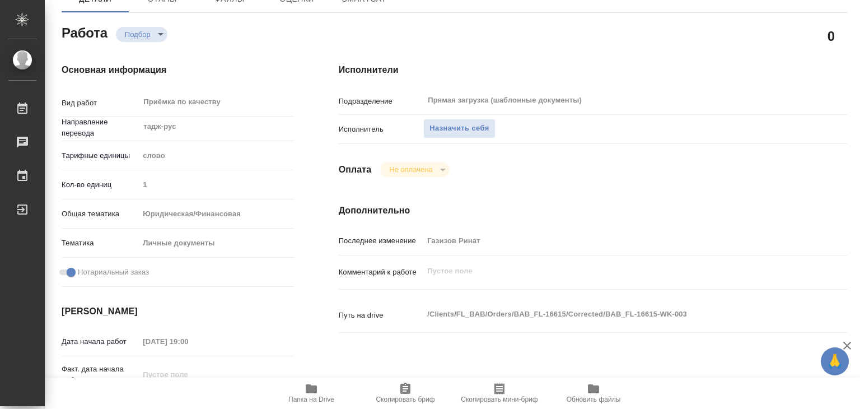
type textarea "x"
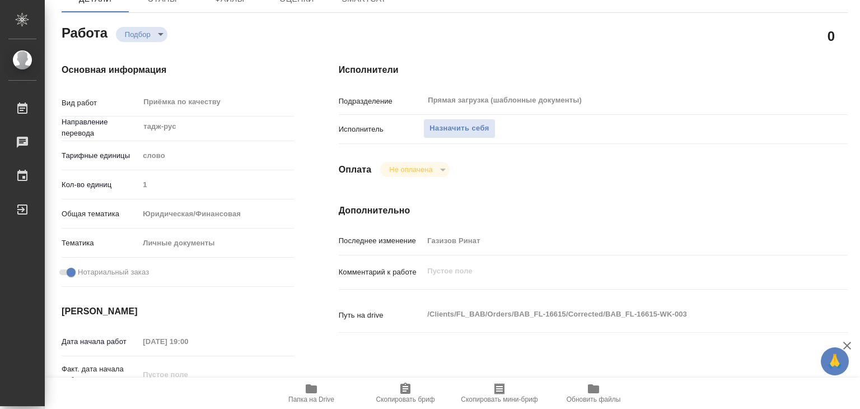
scroll to position [224, 0]
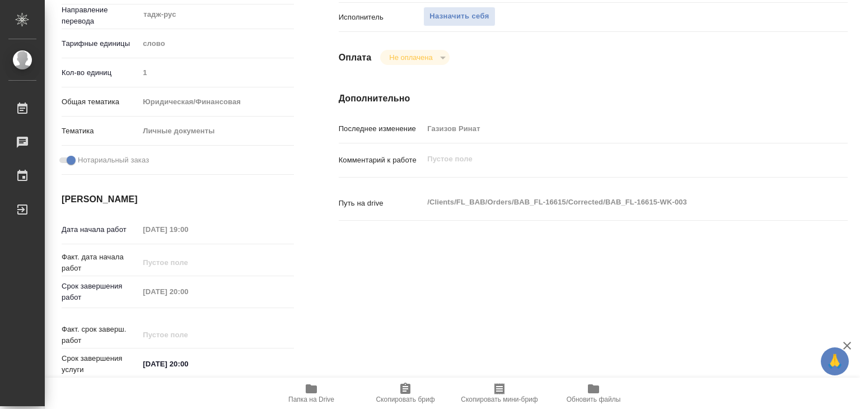
type textarea "x"
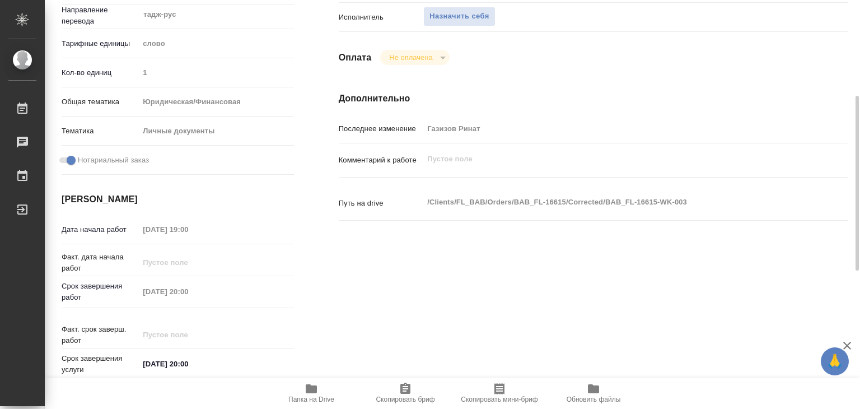
type textarea "x"
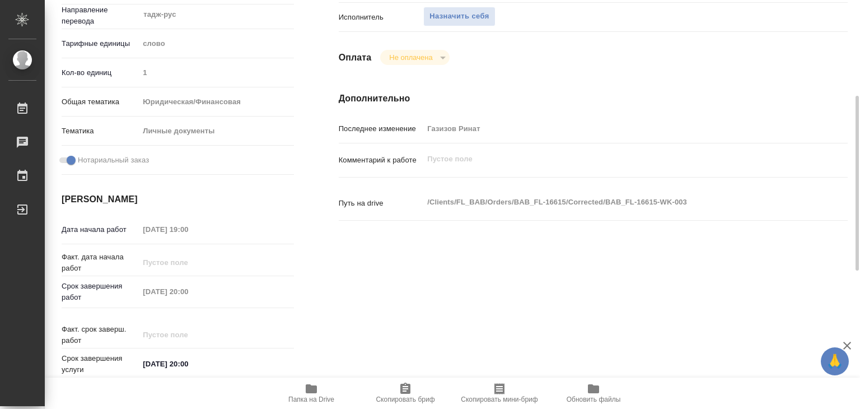
type textarea "x"
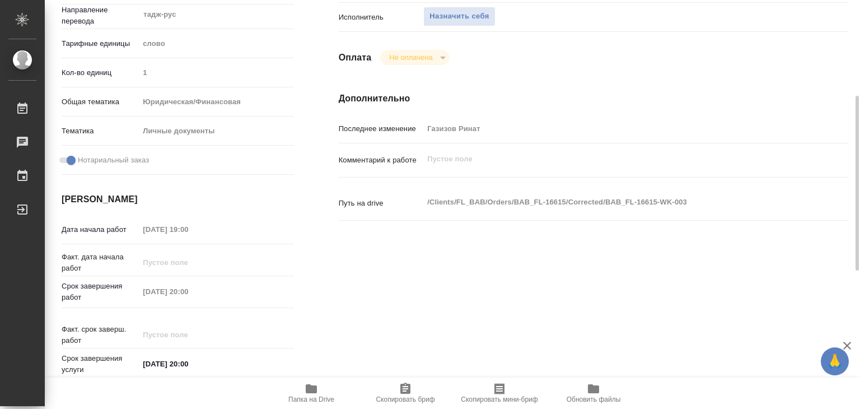
type textarea "x"
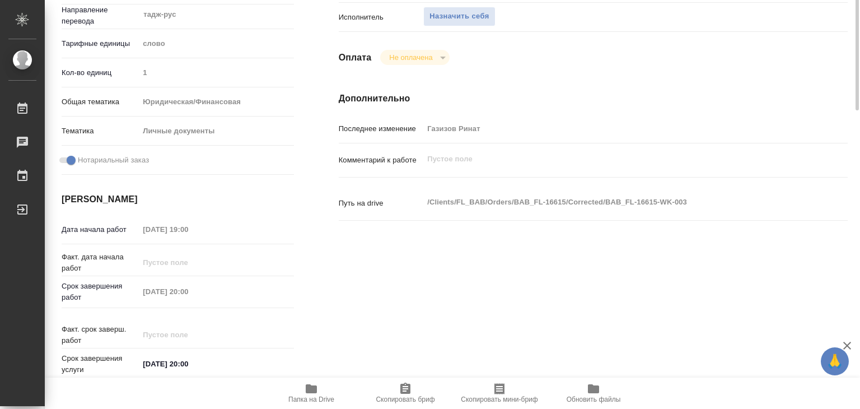
scroll to position [56, 0]
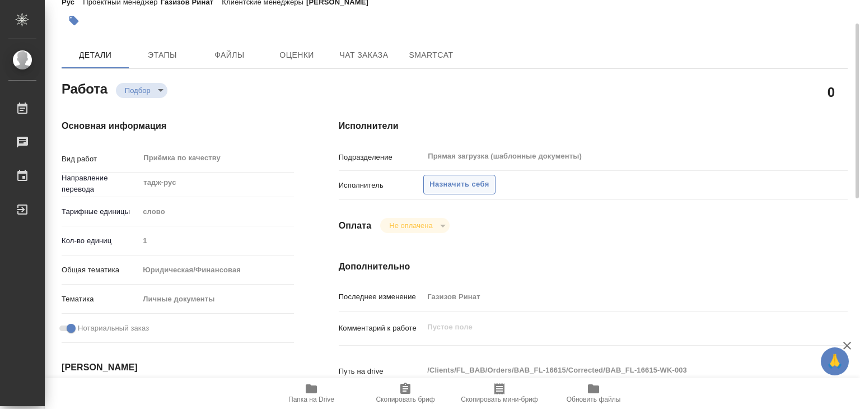
click at [454, 185] on span "Назначить себя" at bounding box center [459, 184] width 59 height 13
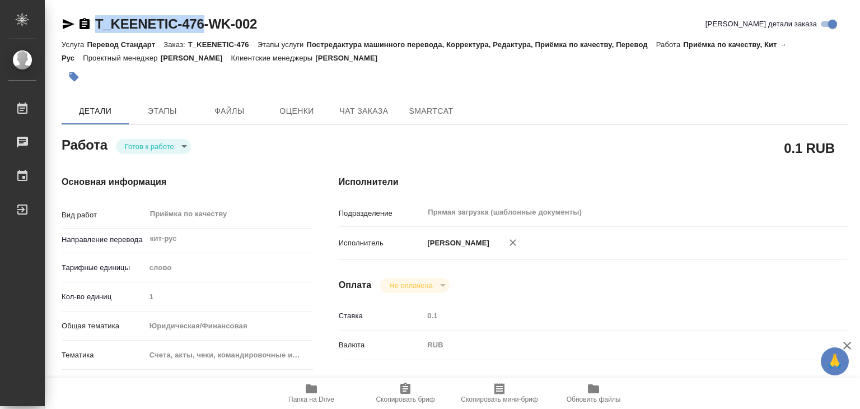
drag, startPoint x: 139, startPoint y: 18, endPoint x: 204, endPoint y: 29, distance: 65.8
copy link "T_KEENETIC-476"
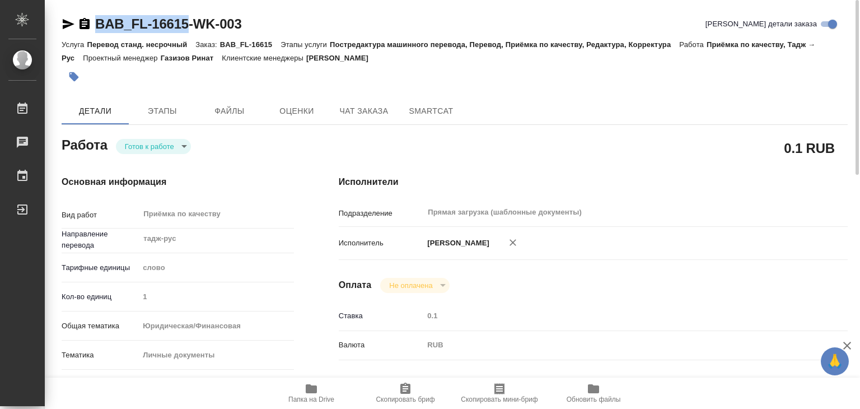
drag, startPoint x: 89, startPoint y: 6, endPoint x: 184, endPoint y: 23, distance: 97.3
copy link "BAB_FL-16615"
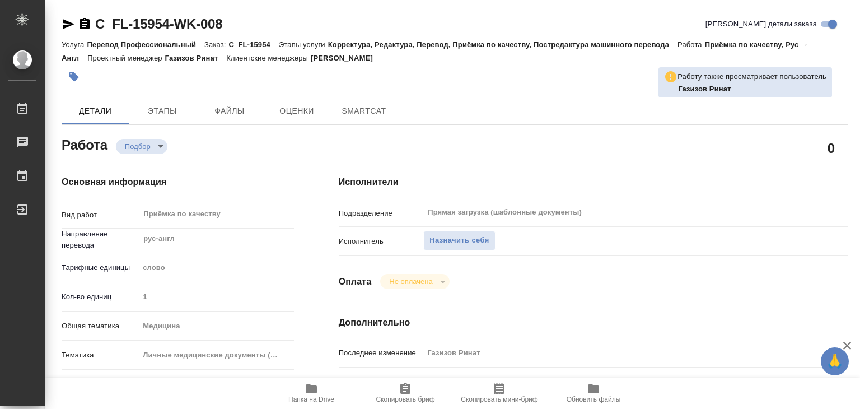
type textarea "x"
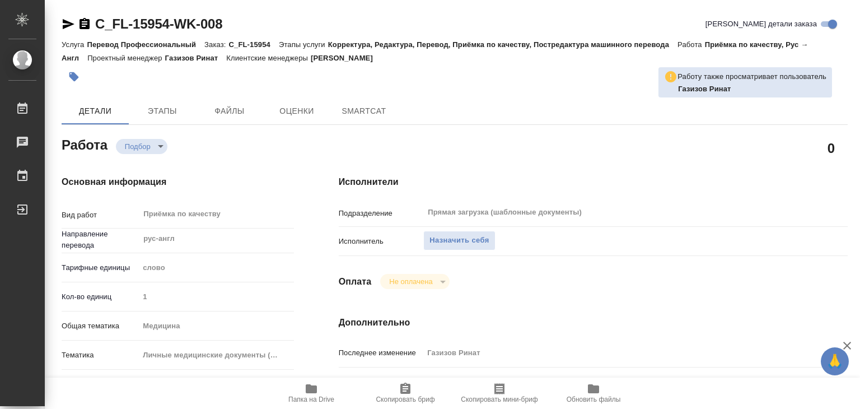
type textarea "x"
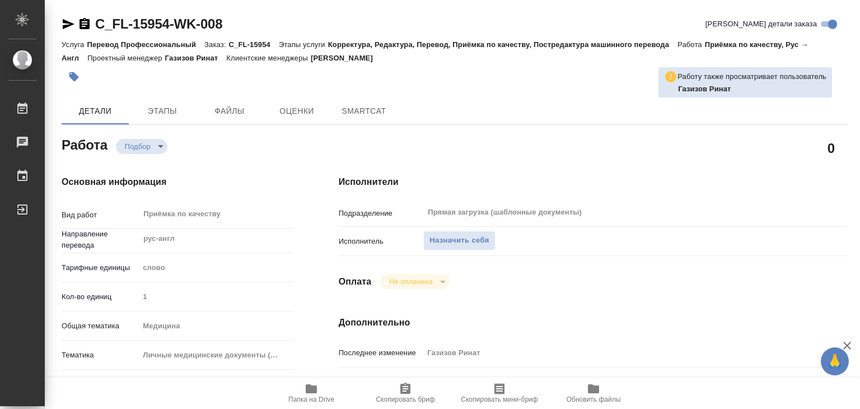
type textarea "x"
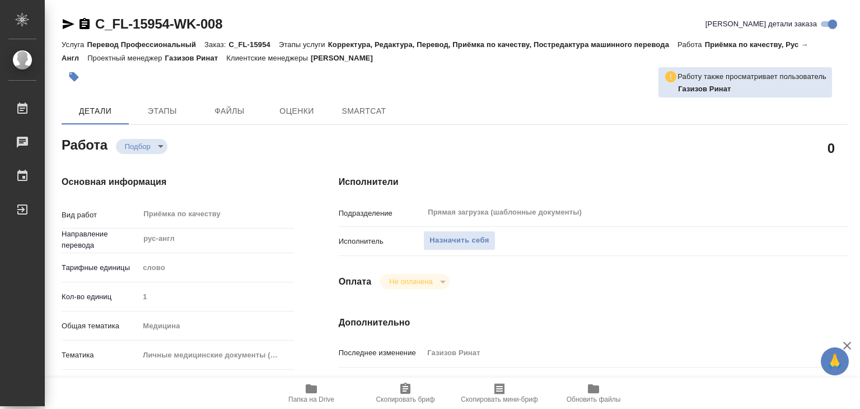
type textarea "x"
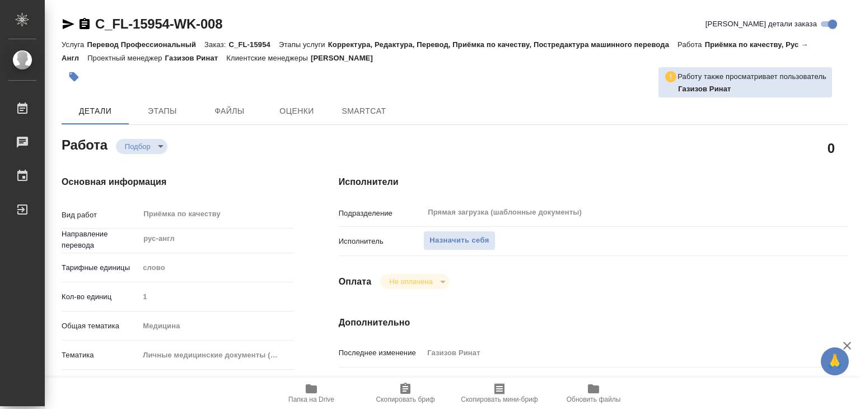
type textarea "x"
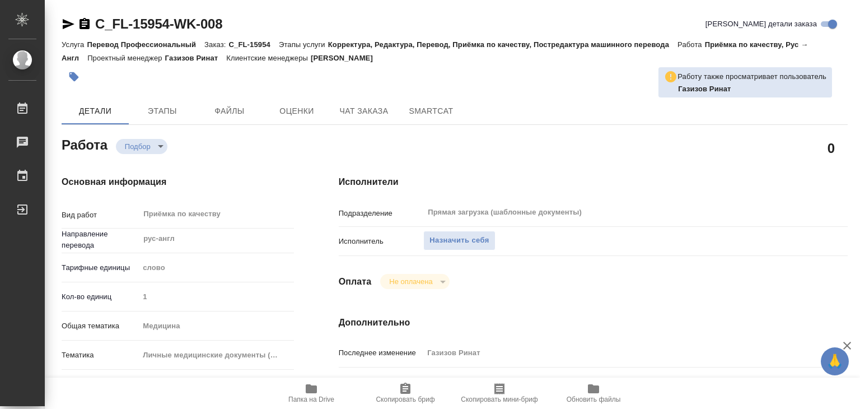
type textarea "x"
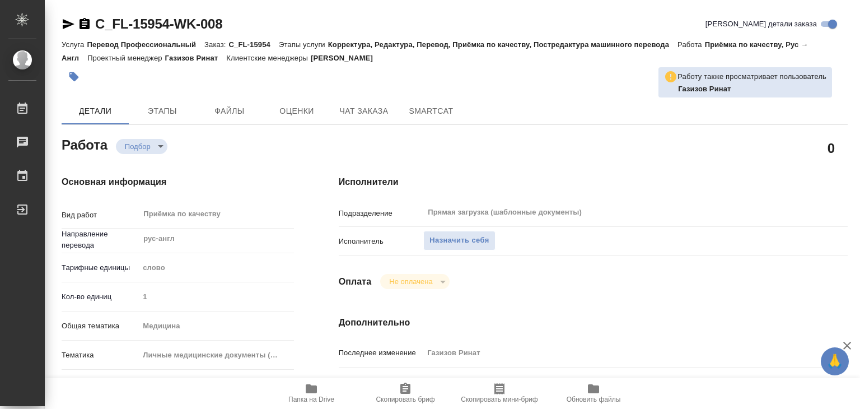
type textarea "x"
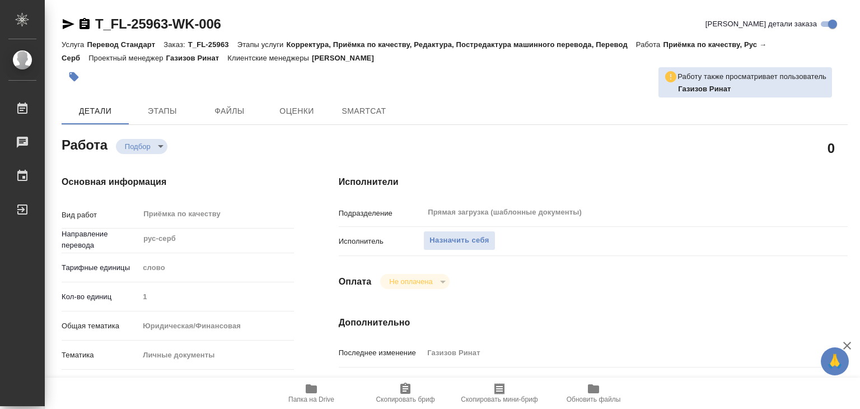
type textarea "x"
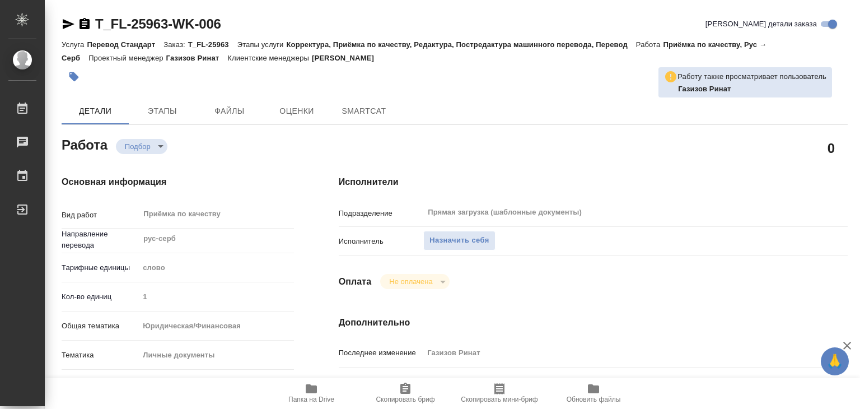
type textarea "x"
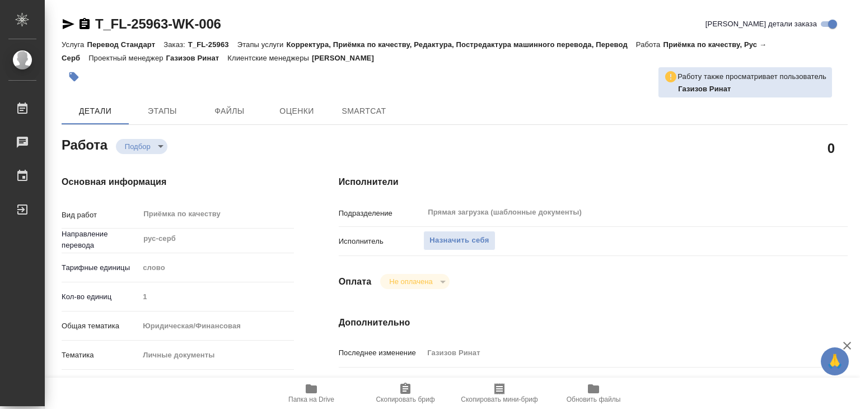
type textarea "x"
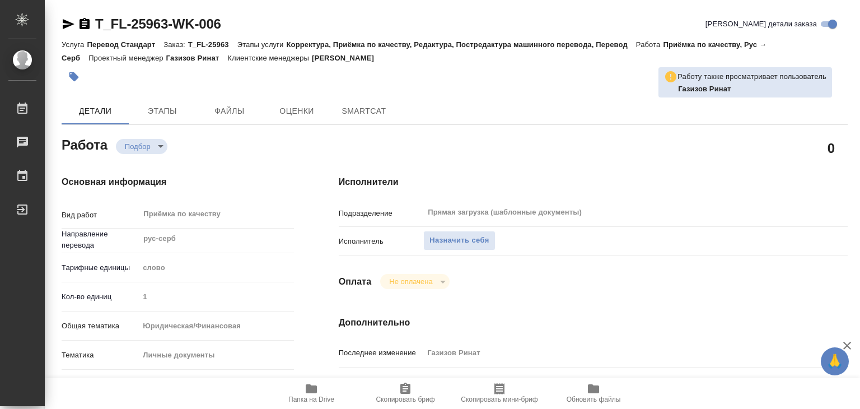
type textarea "x"
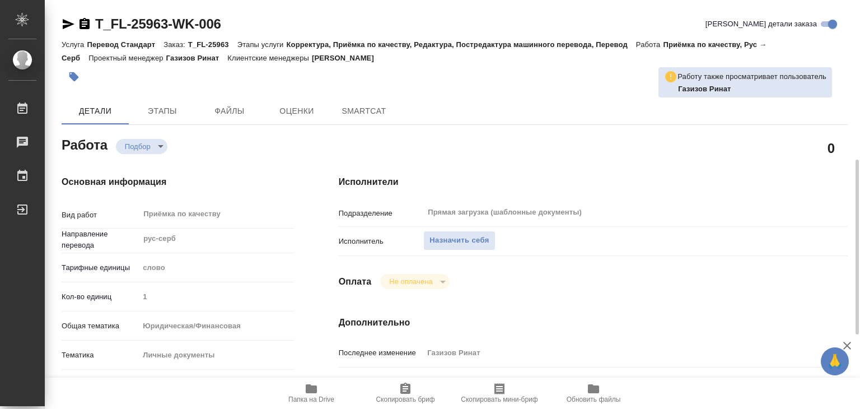
scroll to position [224, 0]
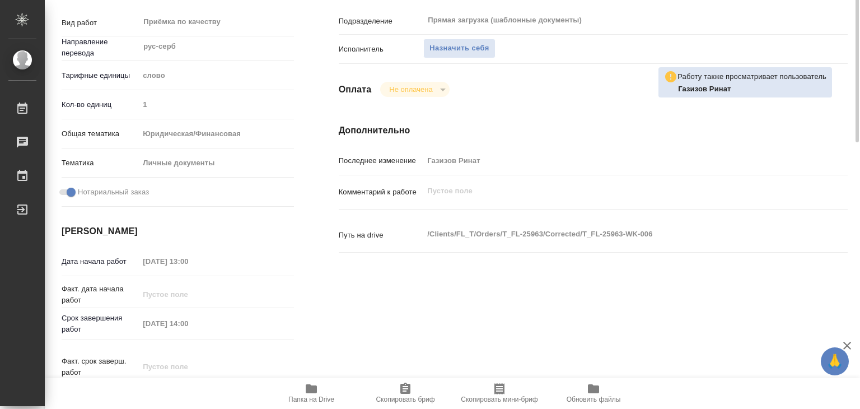
type textarea "x"
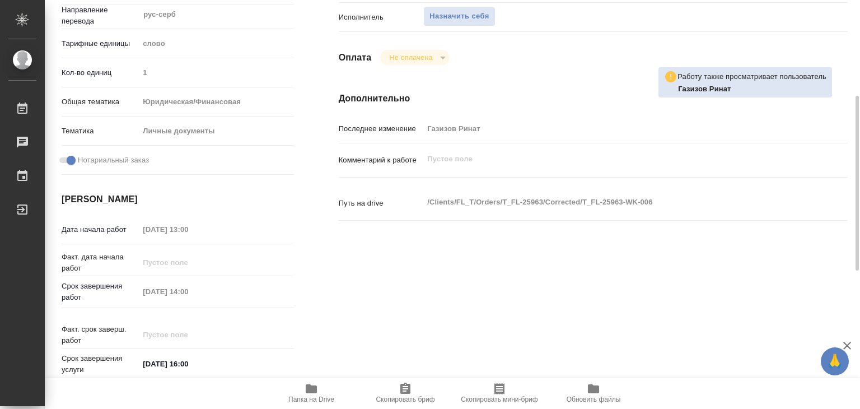
type textarea "x"
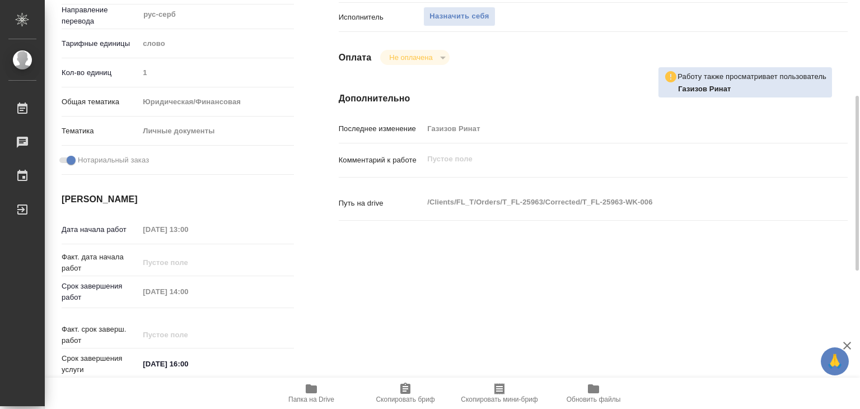
scroll to position [0, 0]
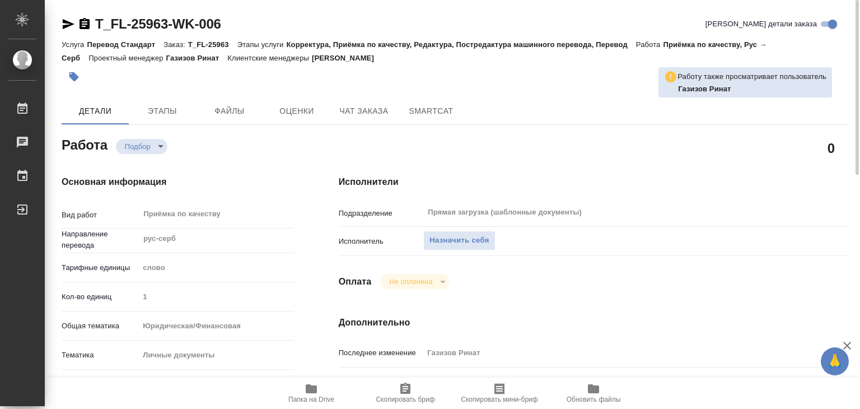
type textarea "x"
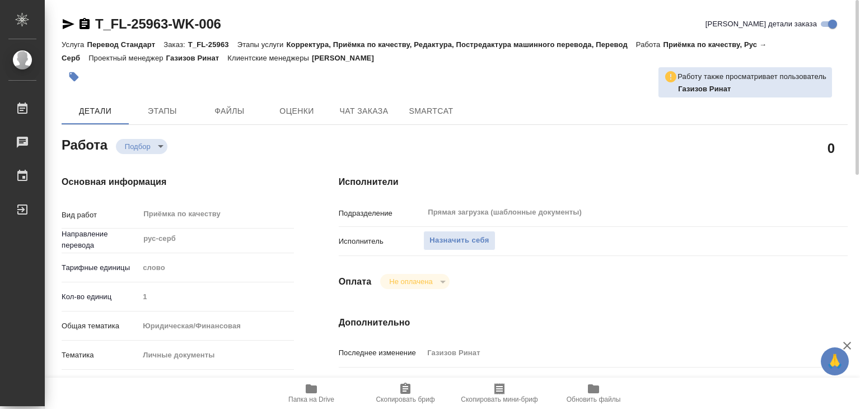
type textarea "x"
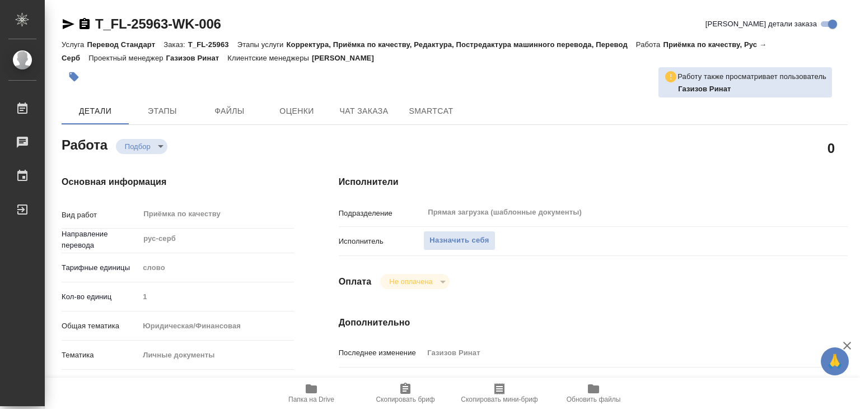
type textarea "x"
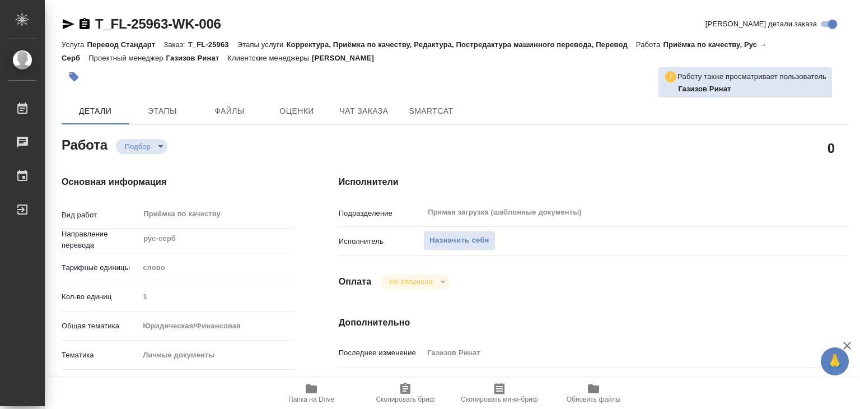
type textarea "x"
